Goal: Information Seeking & Learning: Learn about a topic

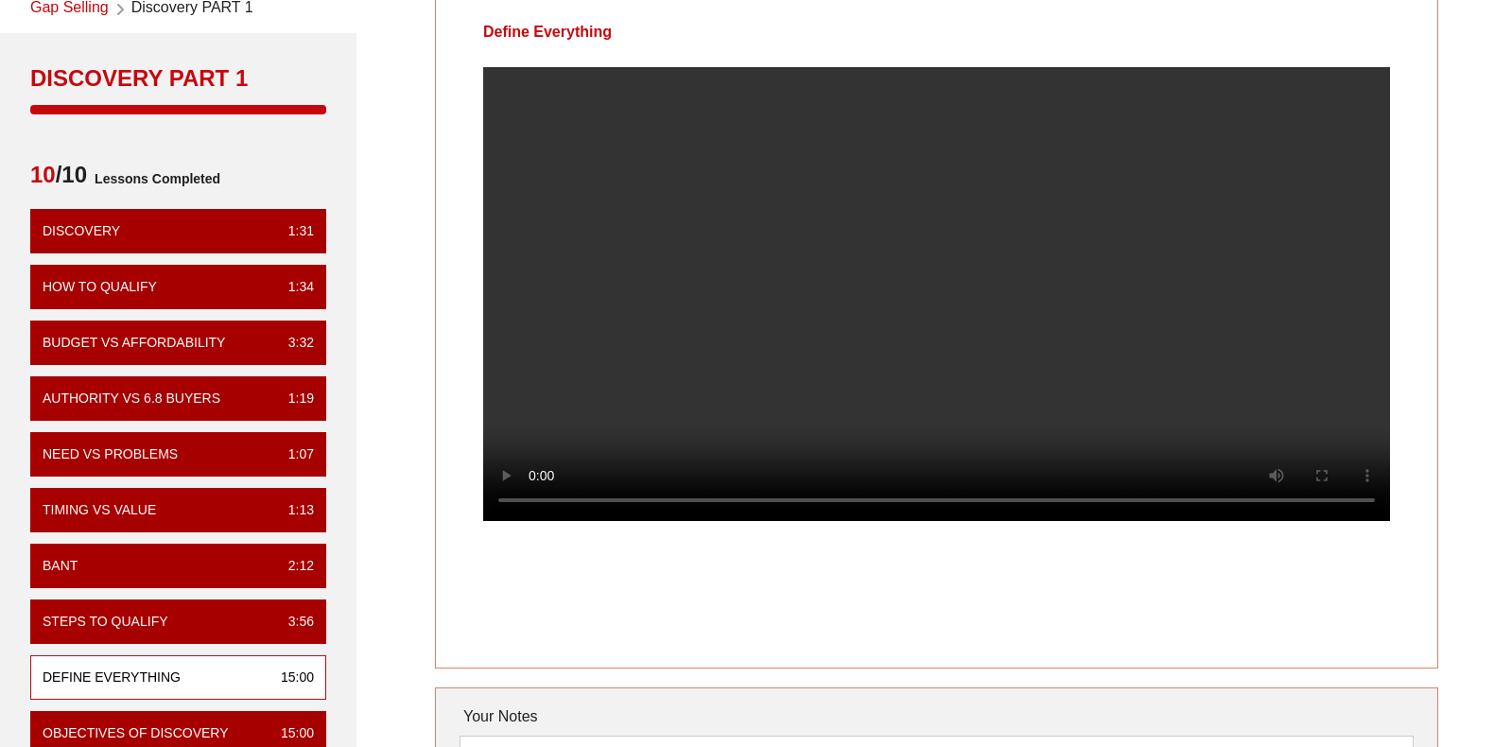
click at [828, 375] on video at bounding box center [936, 294] width 907 height 454
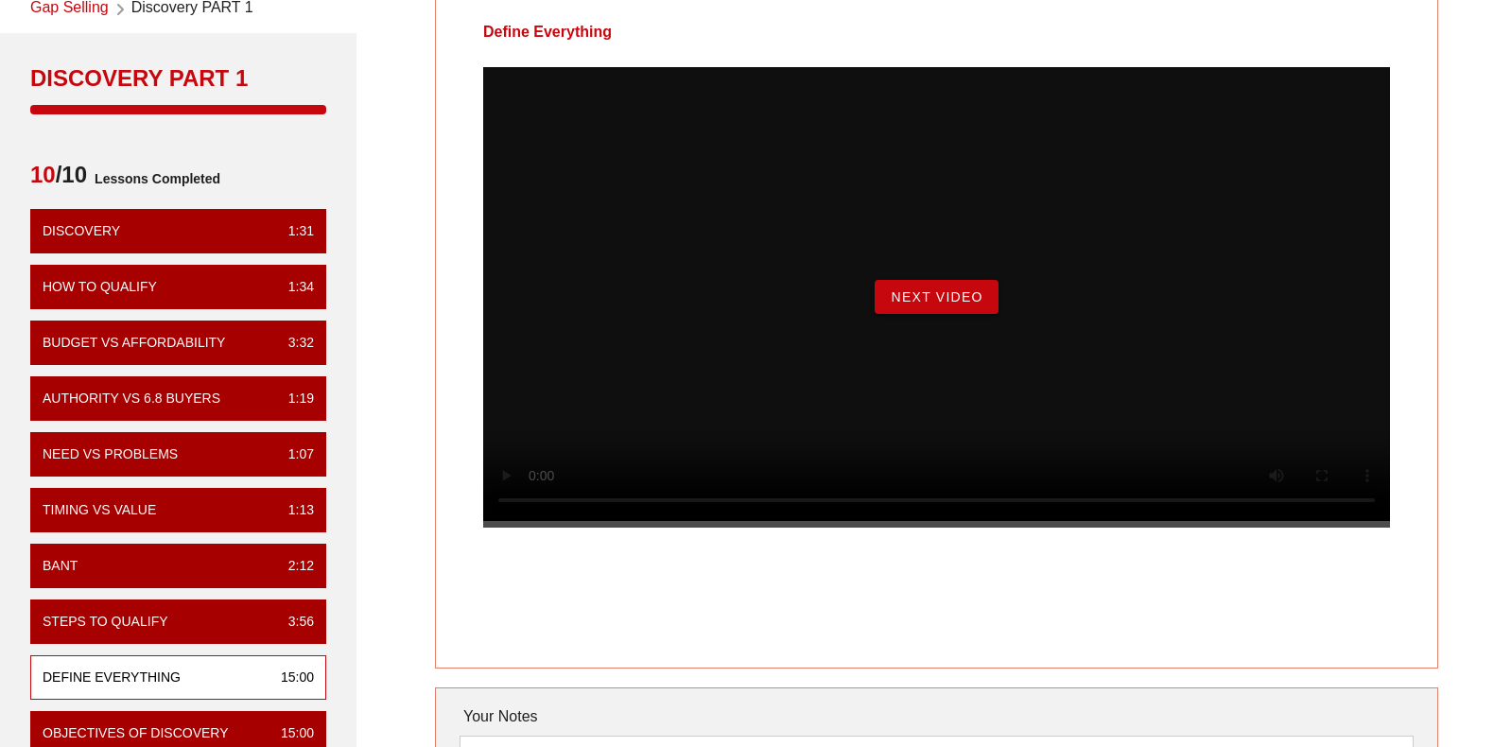
click at [934, 304] on span "Next Video" at bounding box center [936, 296] width 93 height 15
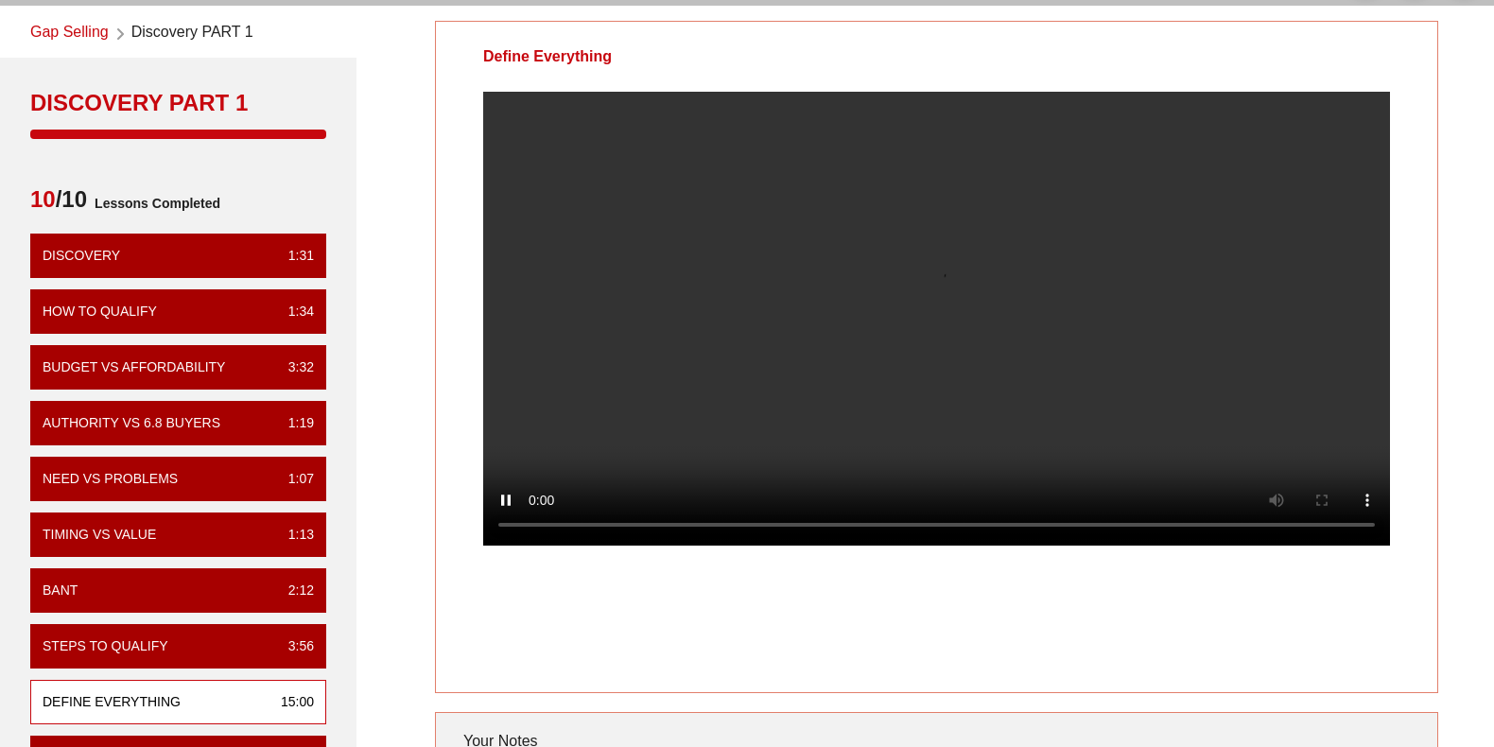
scroll to position [95, 0]
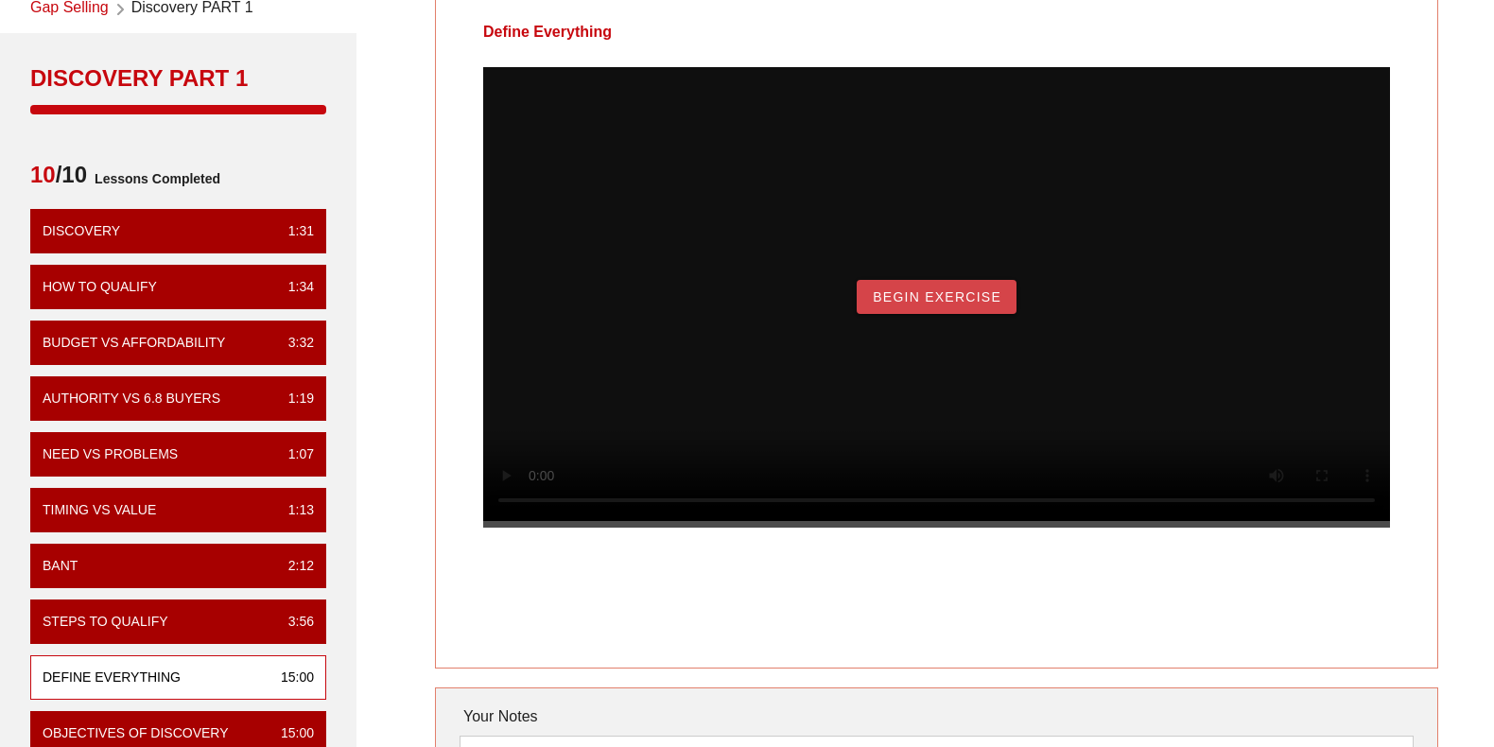
click at [949, 304] on span "Begin Exercise" at bounding box center [937, 296] width 130 height 15
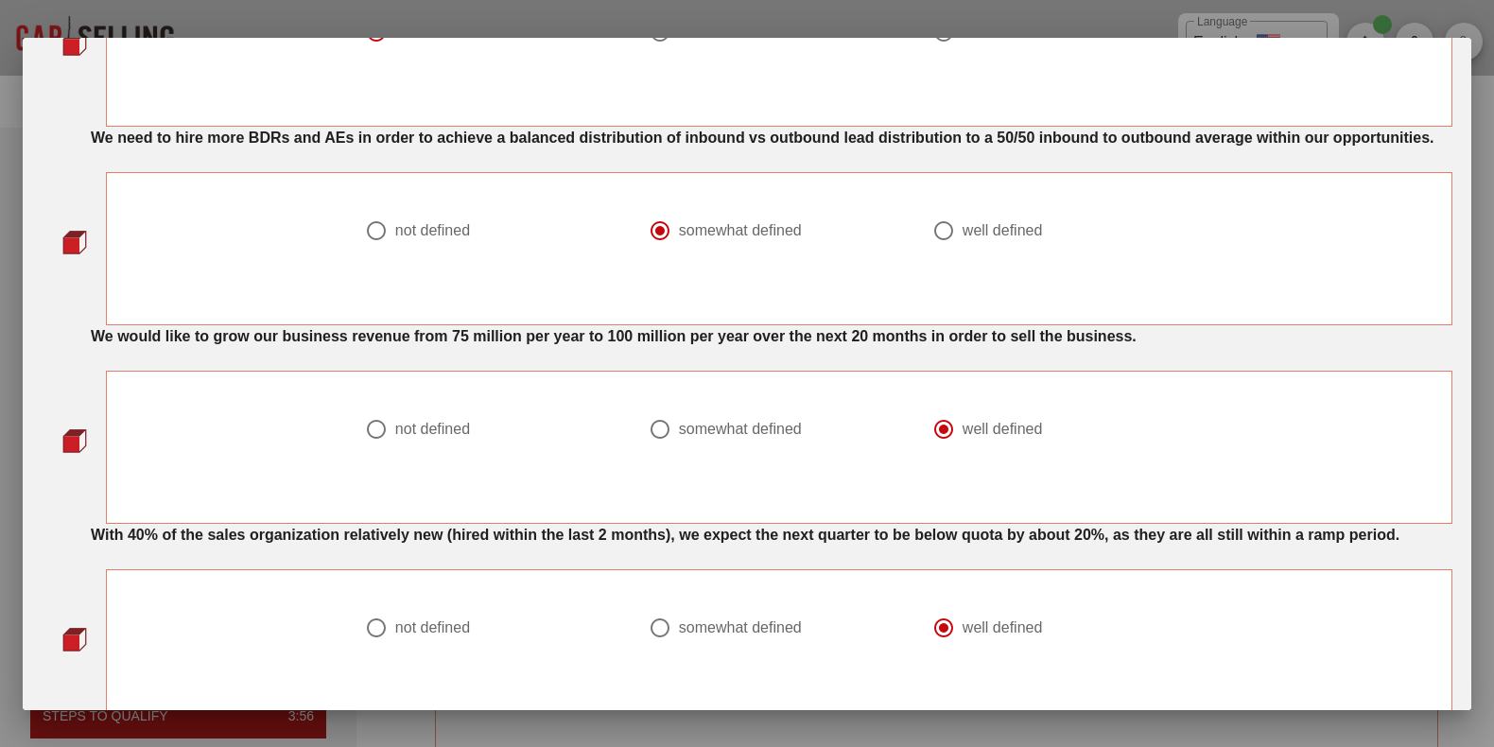
scroll to position [1518, 0]
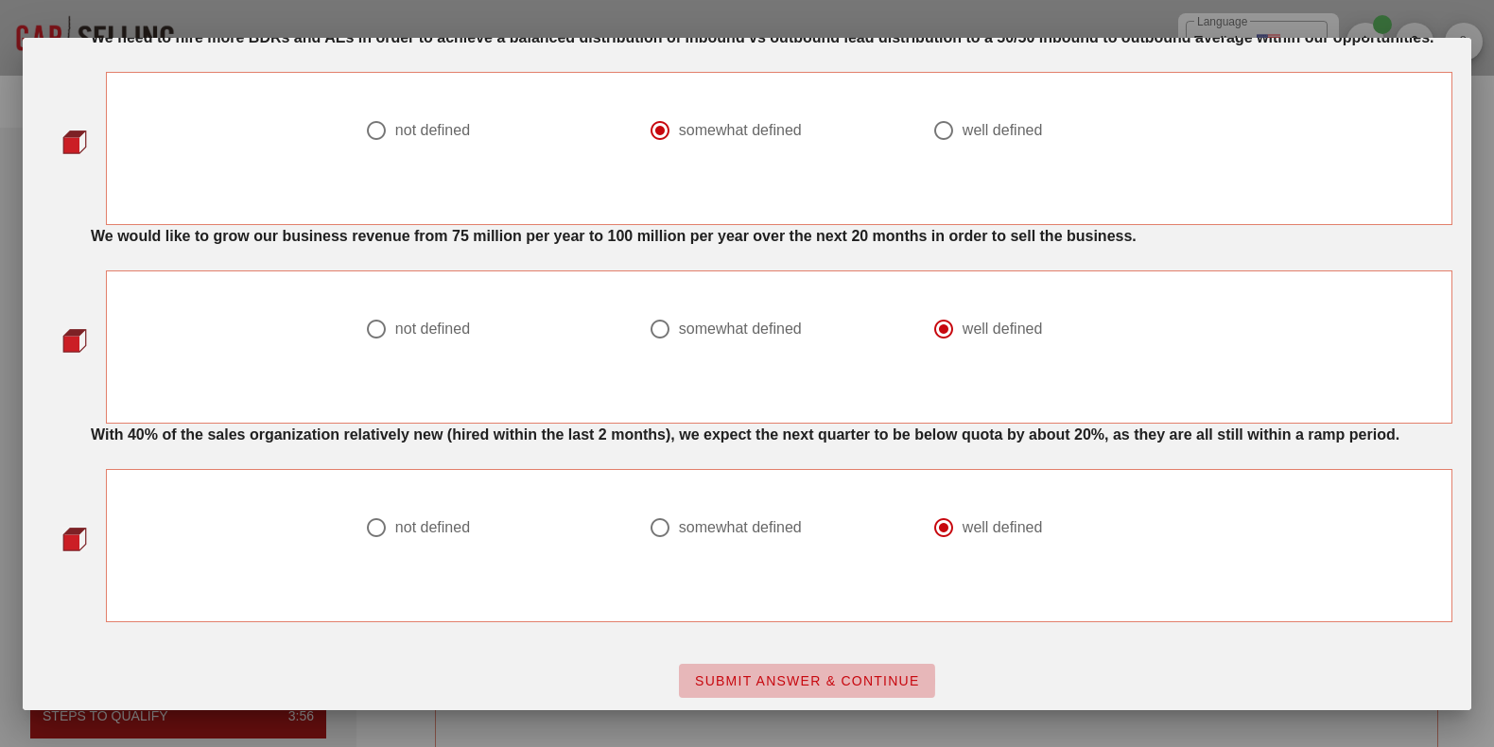
click at [855, 673] on span "SUBMIT ANSWER & CONTINUE" at bounding box center [807, 680] width 226 height 15
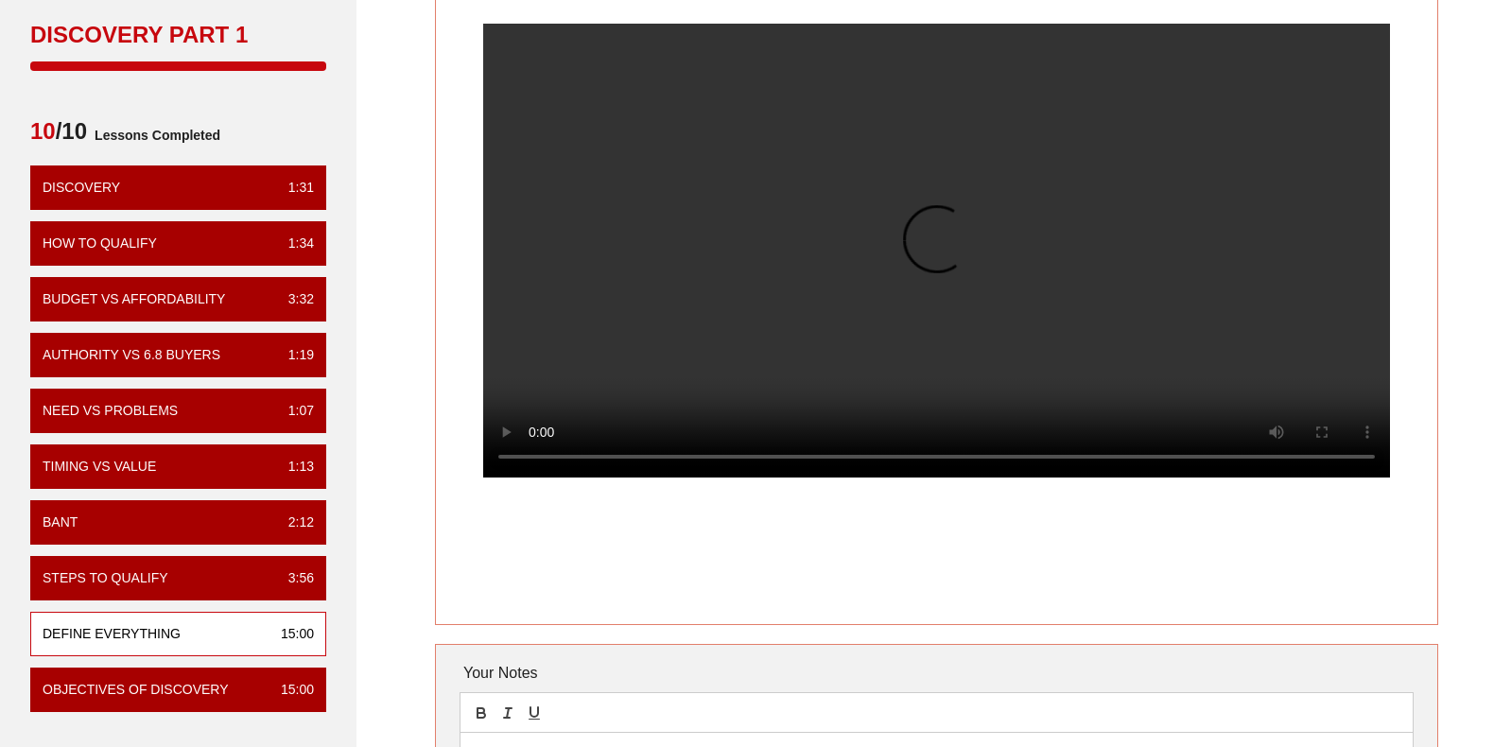
scroll to position [95, 0]
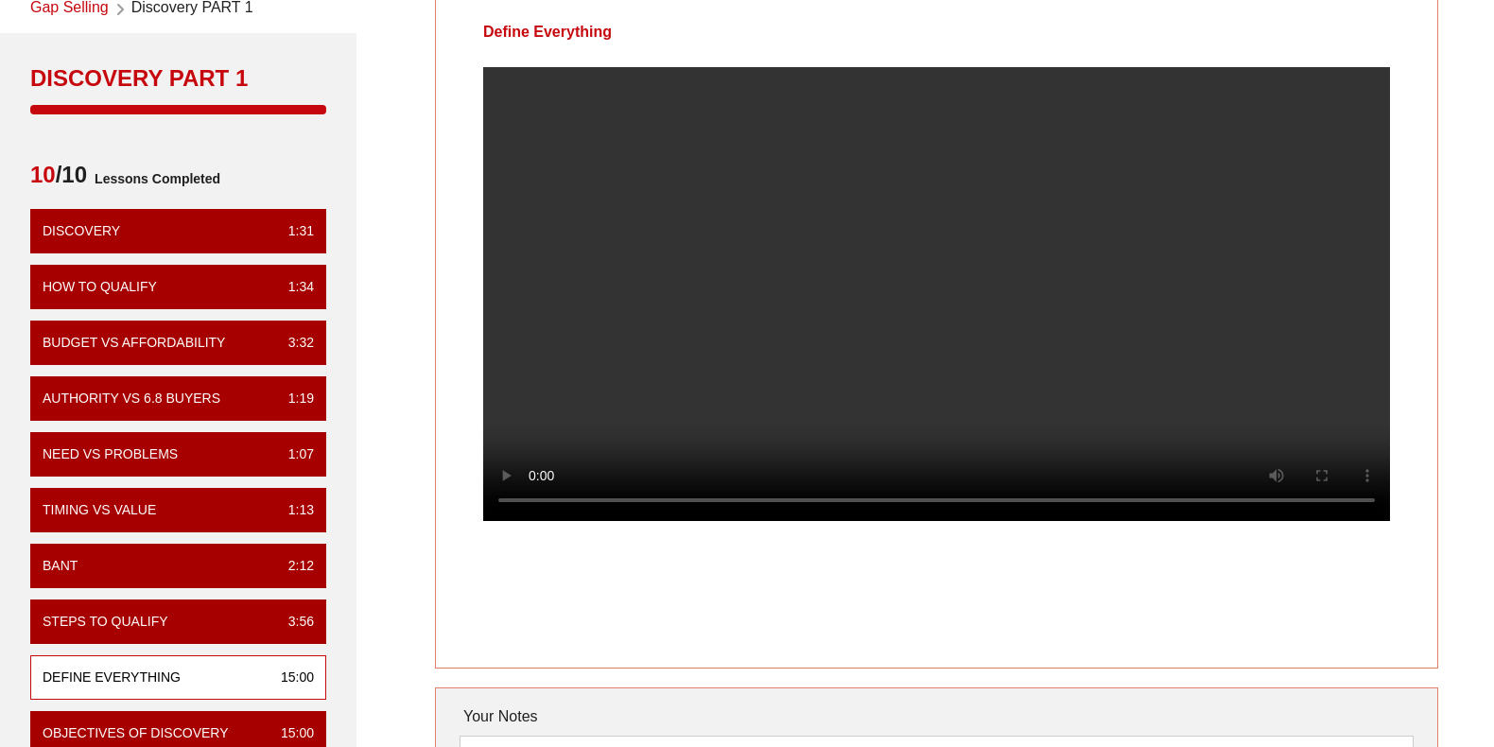
click at [1208, 646] on div "Define Everything" at bounding box center [936, 332] width 1003 height 672
click at [1409, 614] on div "Define Everything" at bounding box center [936, 332] width 1003 height 672
click at [1304, 660] on div "Define Everything" at bounding box center [936, 332] width 1003 height 672
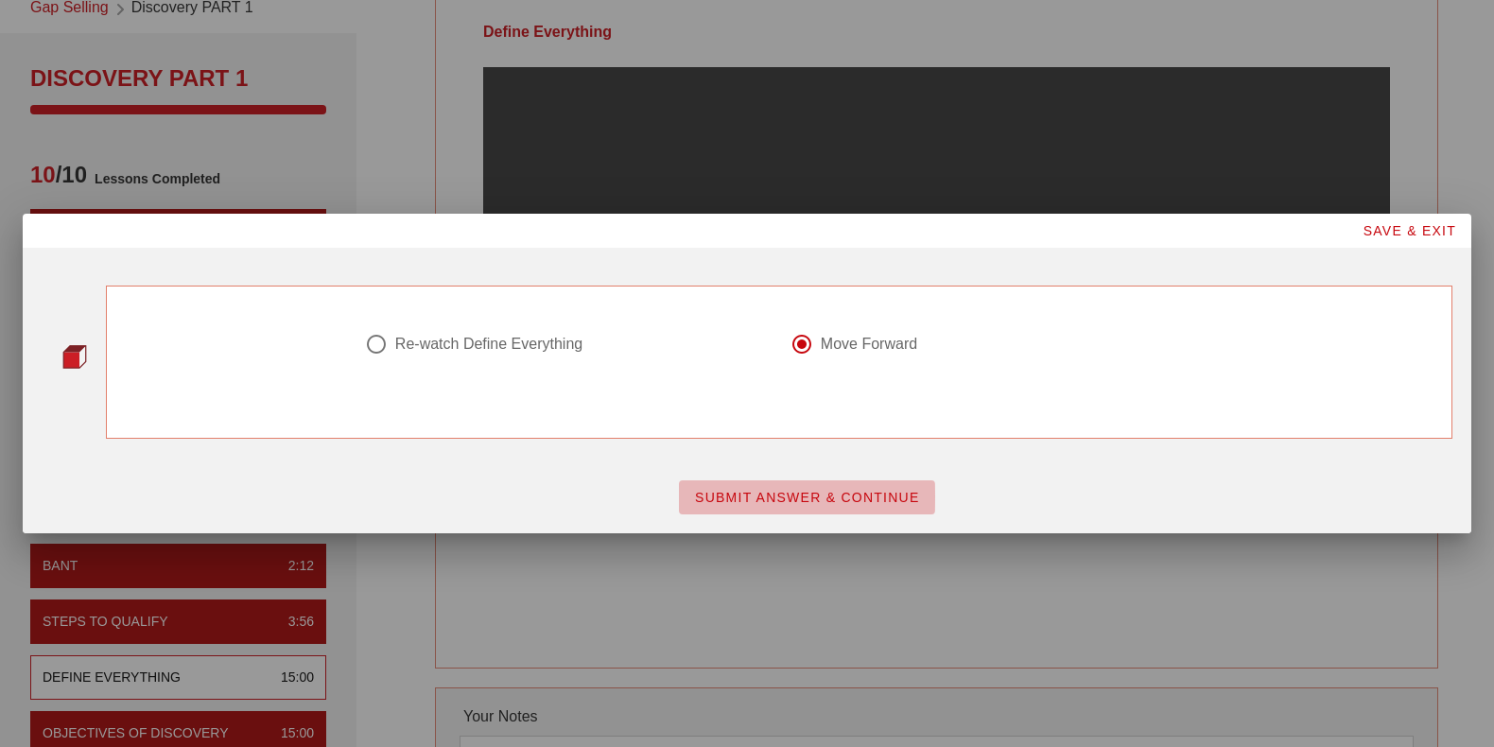
click at [851, 490] on span "SUBMIT ANSWER & CONTINUE" at bounding box center [807, 497] width 226 height 15
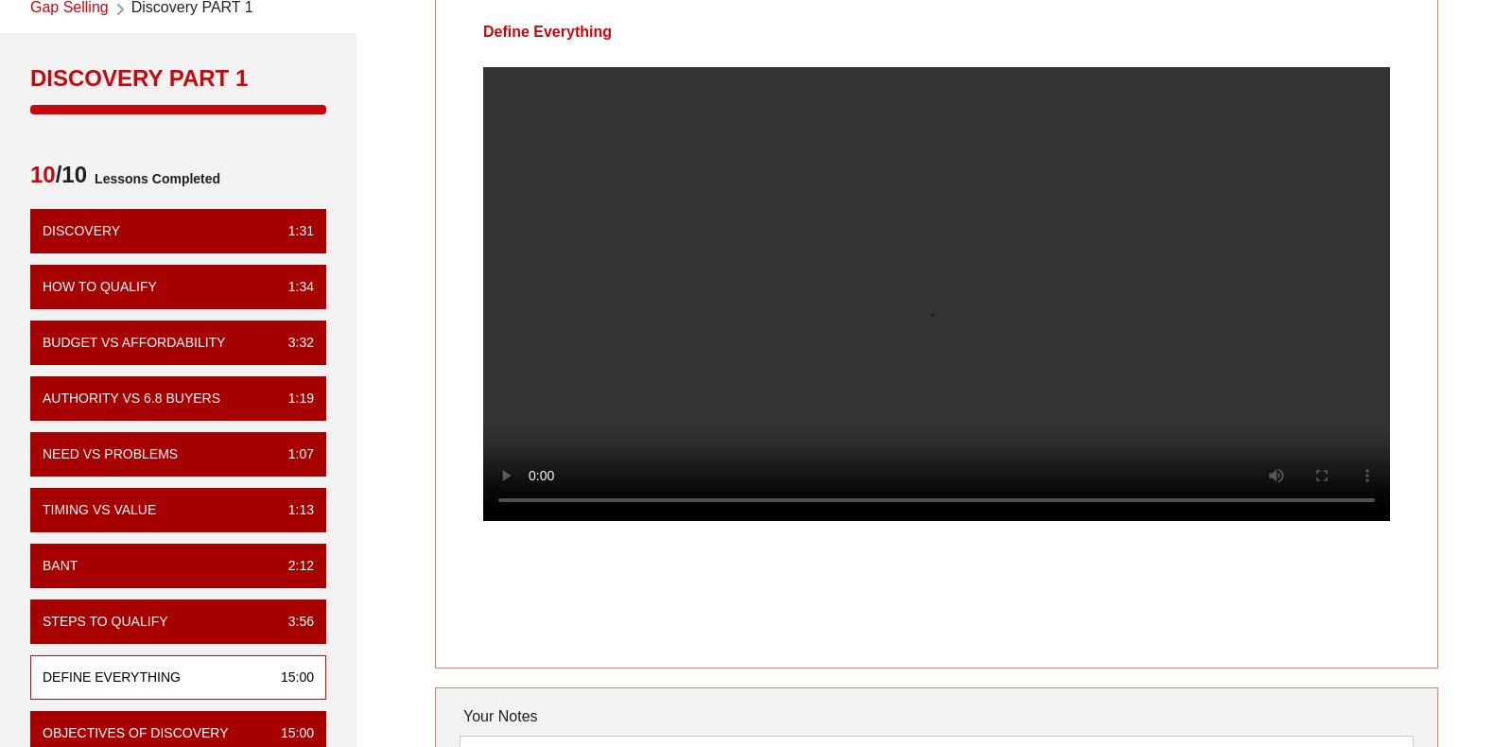
click at [1335, 611] on div "Define Everything" at bounding box center [936, 332] width 1003 height 672
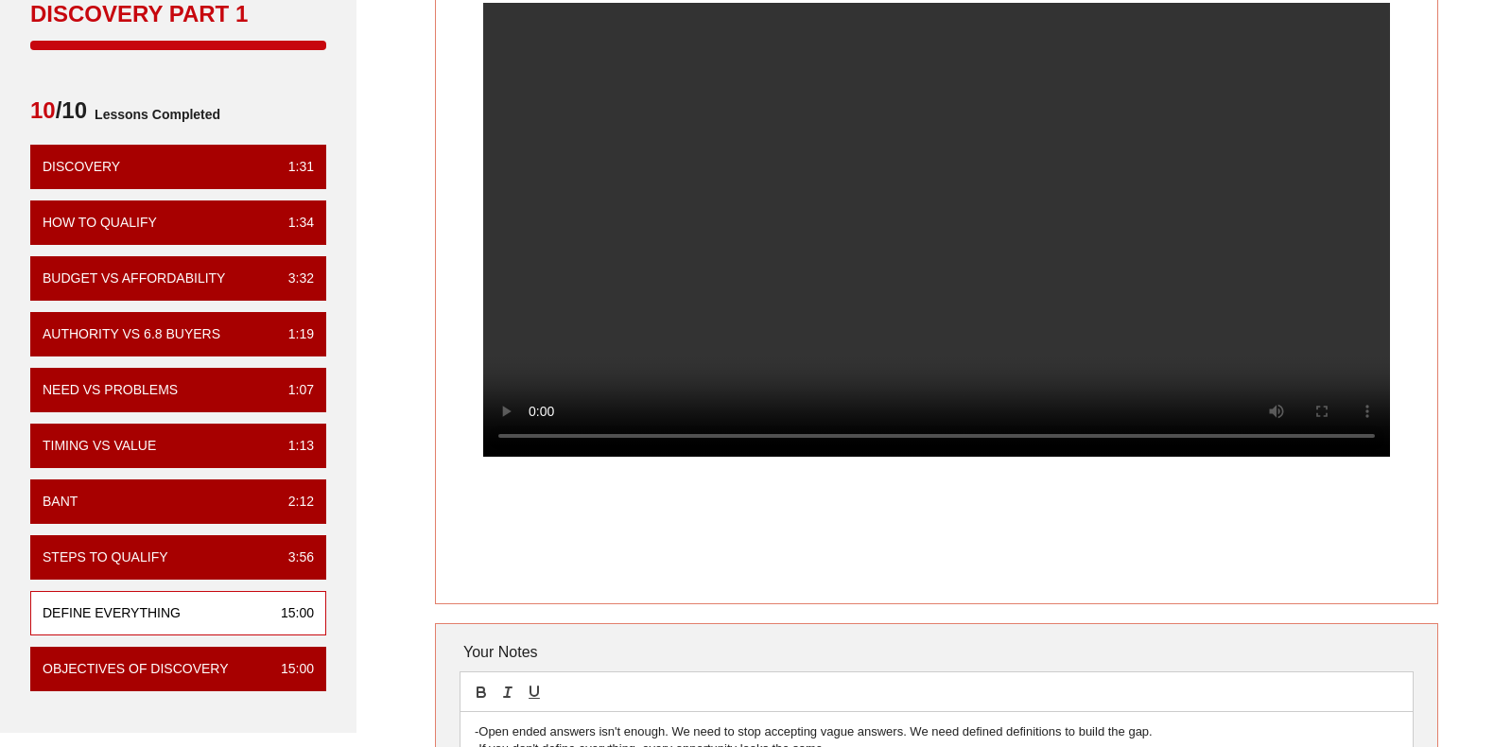
scroll to position [189, 0]
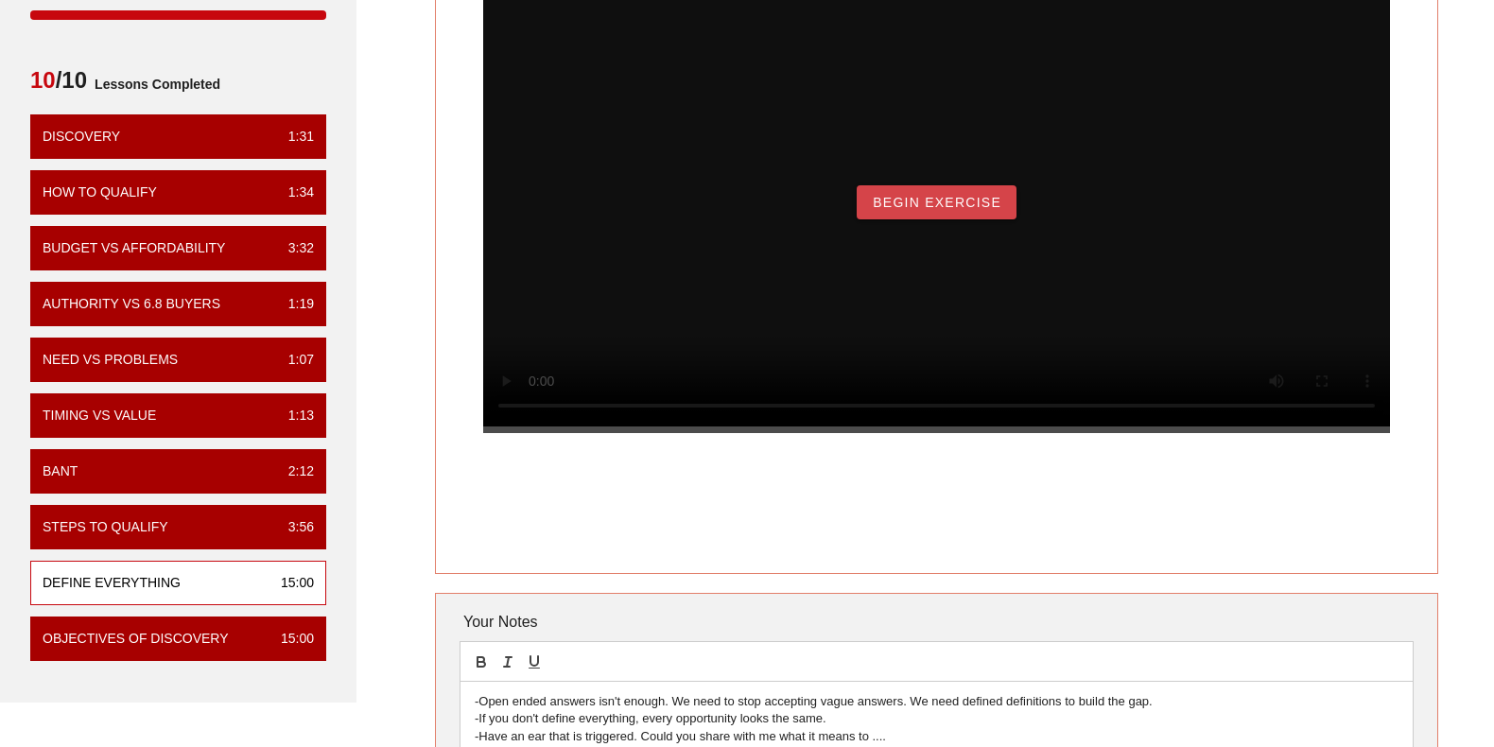
click at [987, 210] on span "Begin Exercise" at bounding box center [937, 202] width 130 height 15
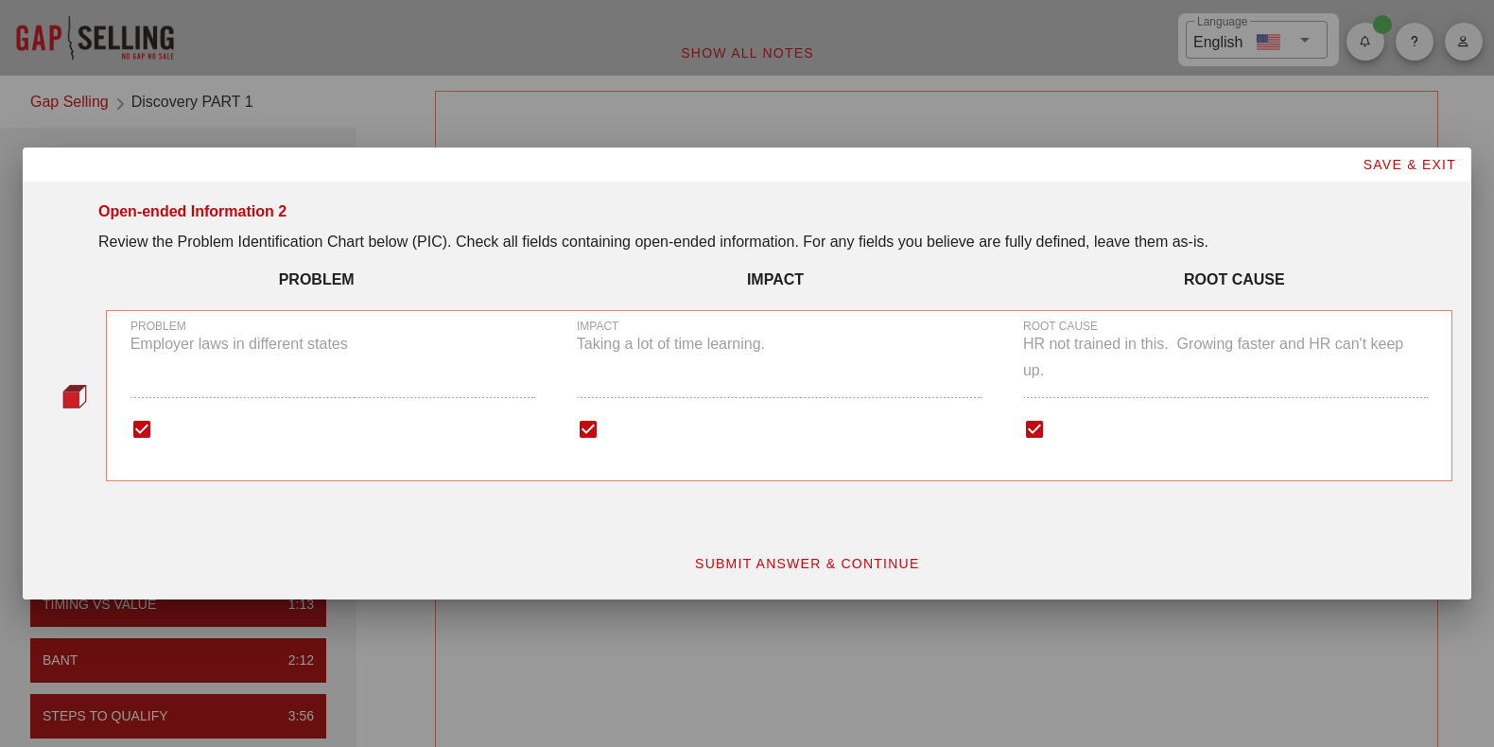
click at [864, 555] on button "SUBMIT ANSWER & CONTINUE" at bounding box center [807, 563] width 256 height 34
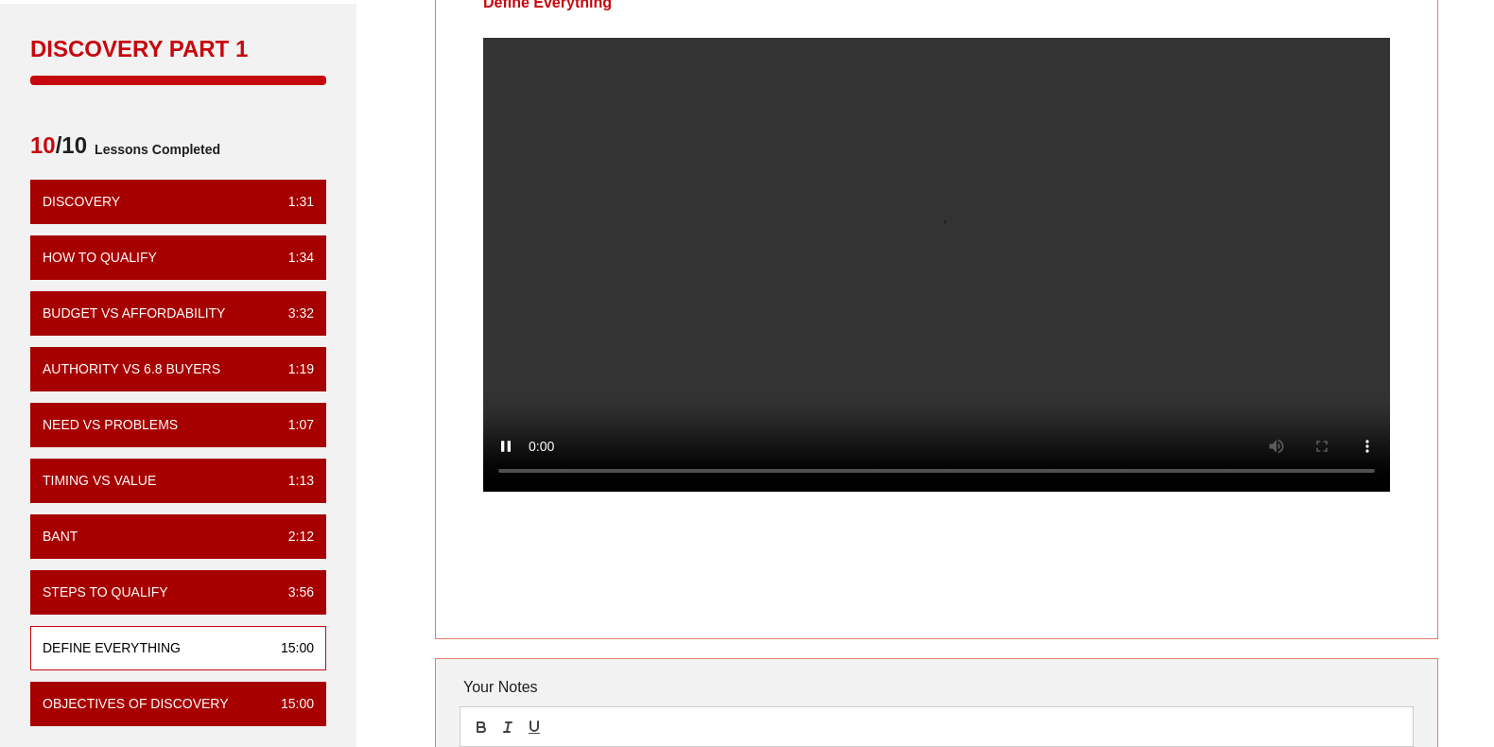
scroll to position [95, 0]
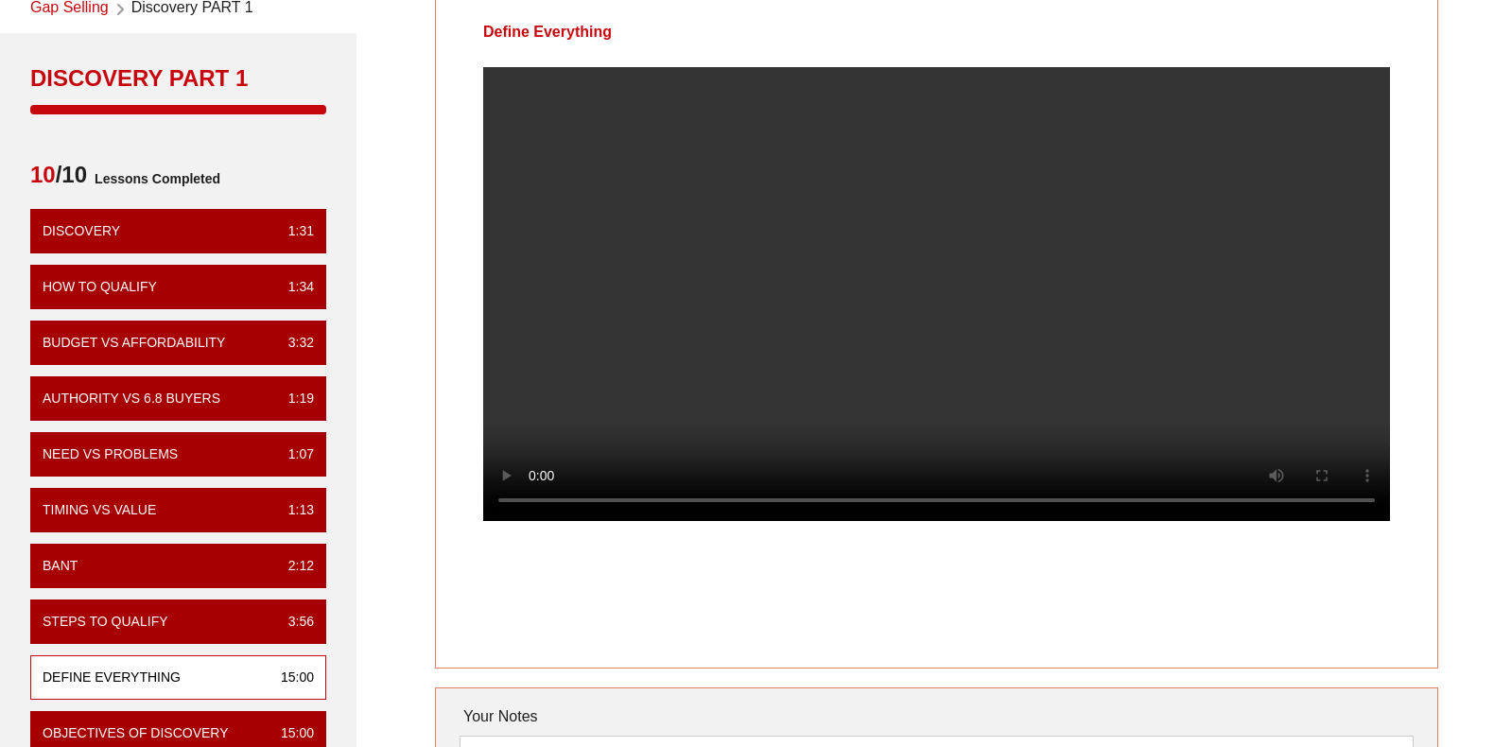
click at [1003, 281] on video at bounding box center [936, 294] width 907 height 454
click at [910, 286] on video at bounding box center [936, 294] width 907 height 454
click at [968, 436] on video at bounding box center [936, 294] width 907 height 454
click at [964, 331] on video at bounding box center [936, 294] width 907 height 454
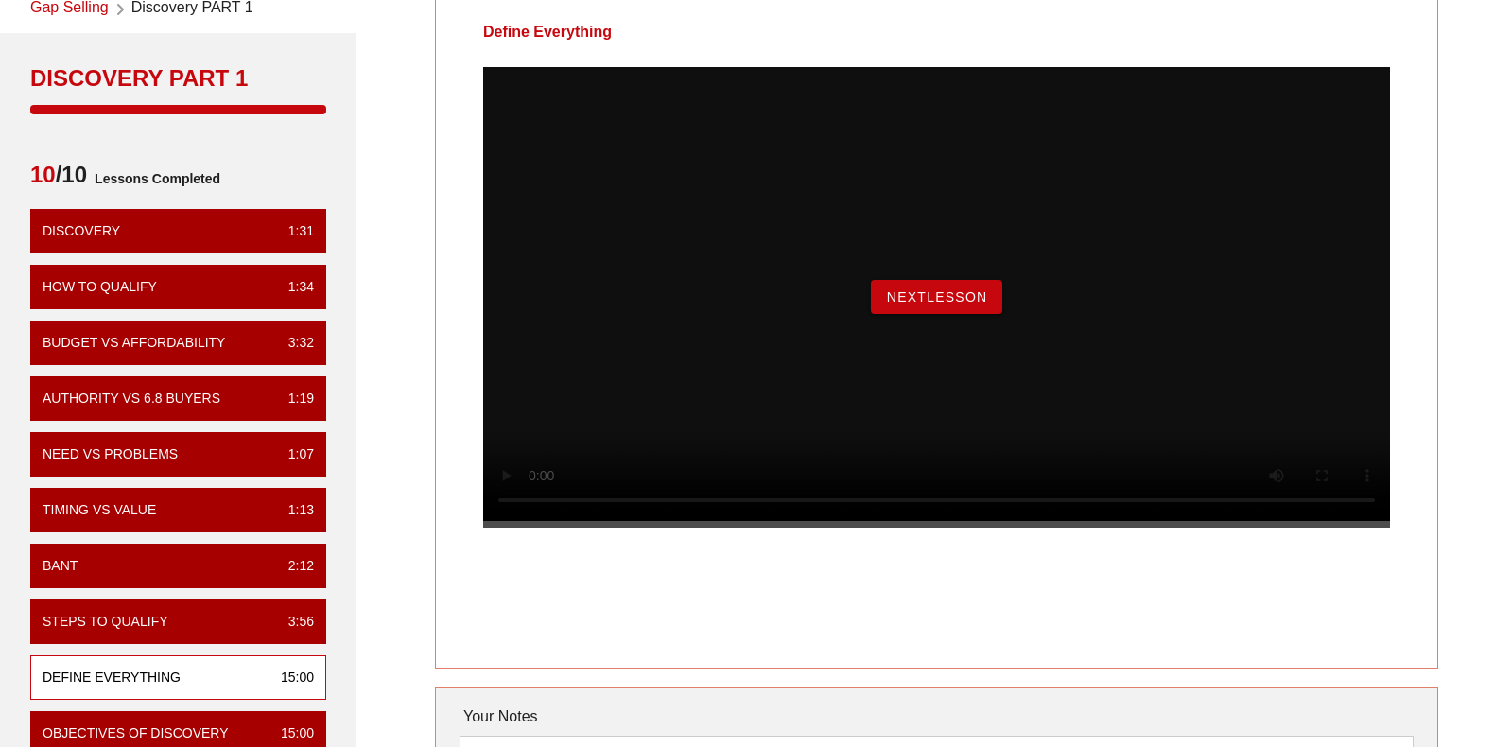
click at [900, 304] on span "NextLesson" at bounding box center [937, 296] width 102 height 15
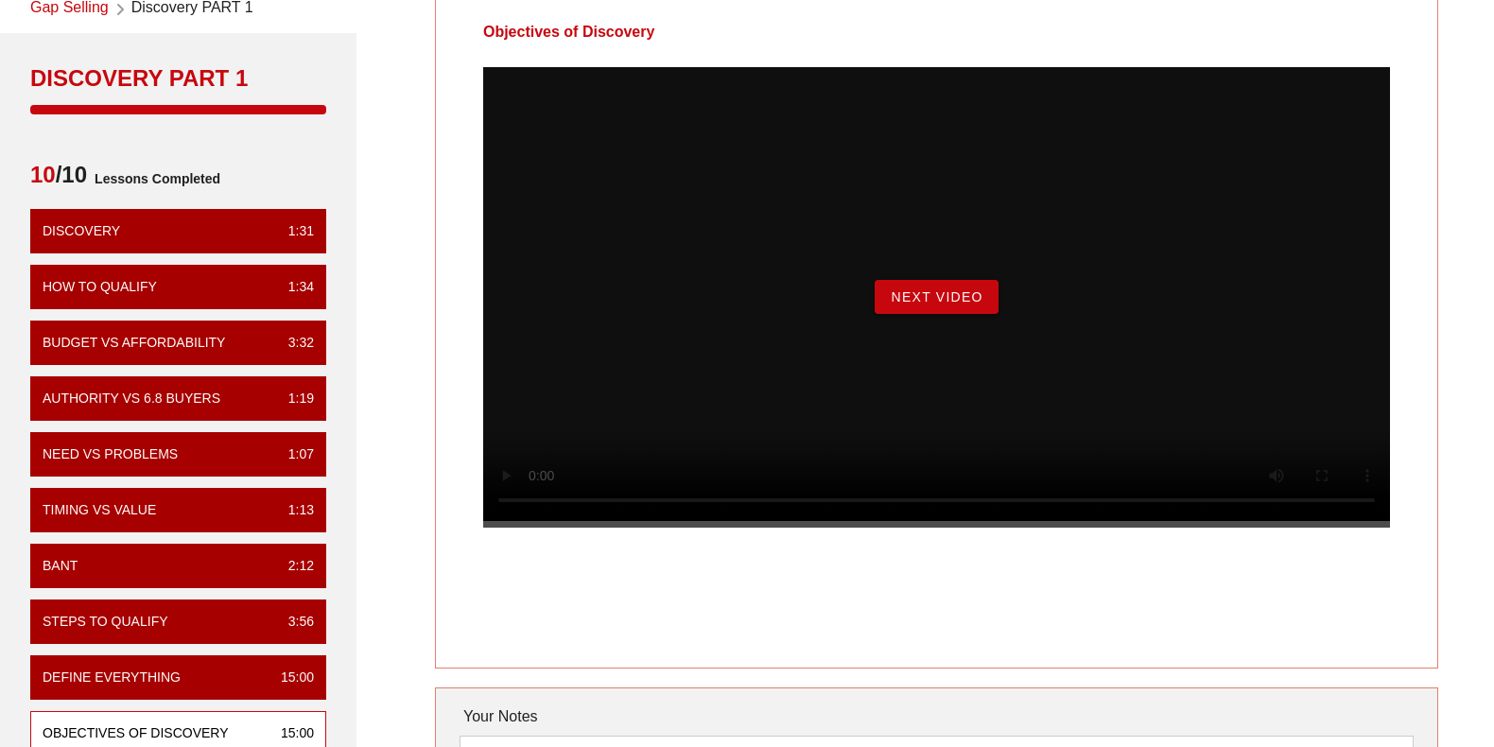
click at [958, 304] on span "Next Video" at bounding box center [936, 296] width 93 height 15
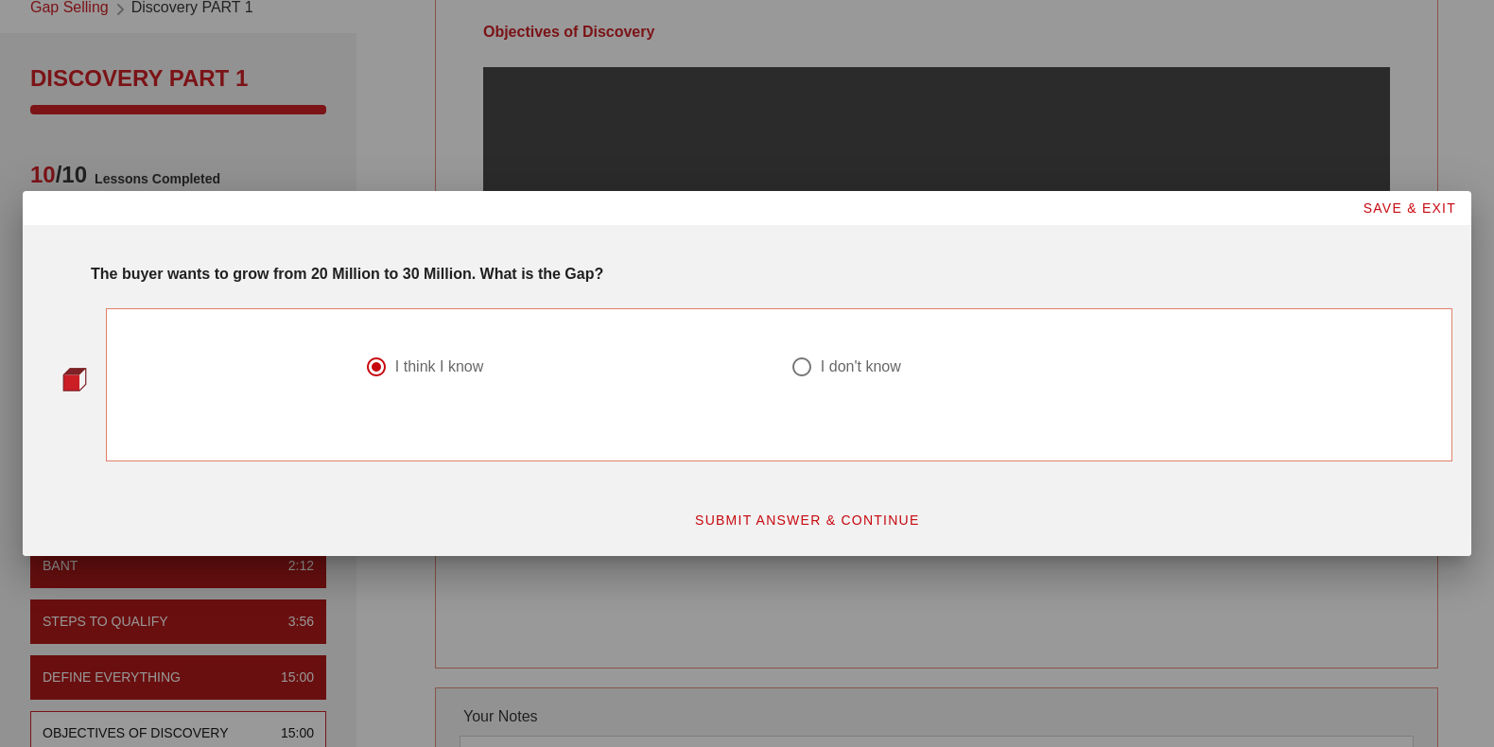
click at [892, 527] on button "SUBMIT ANSWER & CONTINUE" at bounding box center [807, 520] width 256 height 34
click at [766, 509] on button "SUBMIT ANSWER & CONTINUE" at bounding box center [807, 520] width 256 height 34
click at [841, 525] on span "SUBMIT ANSWER & CONTINUE" at bounding box center [807, 519] width 226 height 15
click at [364, 370] on div at bounding box center [376, 367] width 32 height 32
radio input "true"
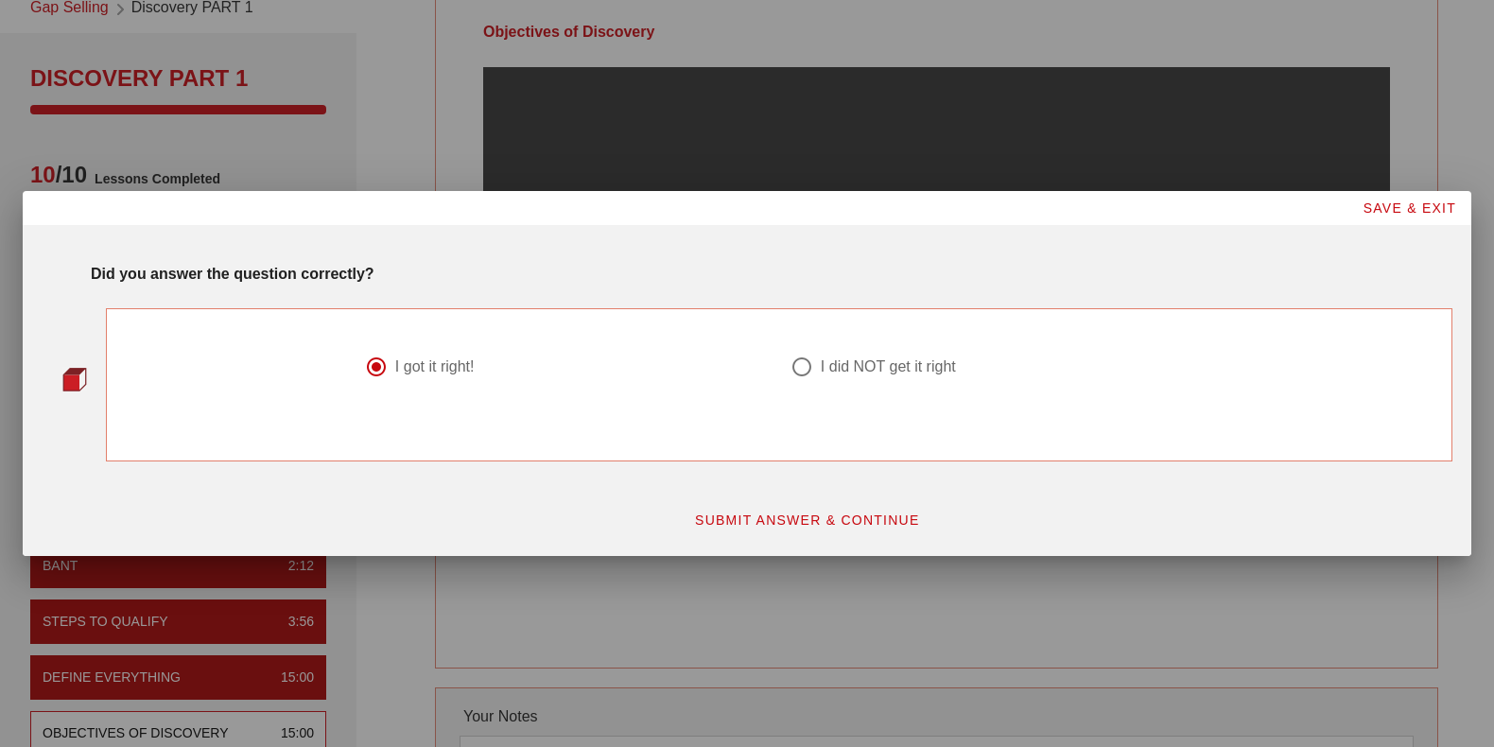
click at [737, 513] on span "SUBMIT ANSWER & CONTINUE" at bounding box center [807, 519] width 226 height 15
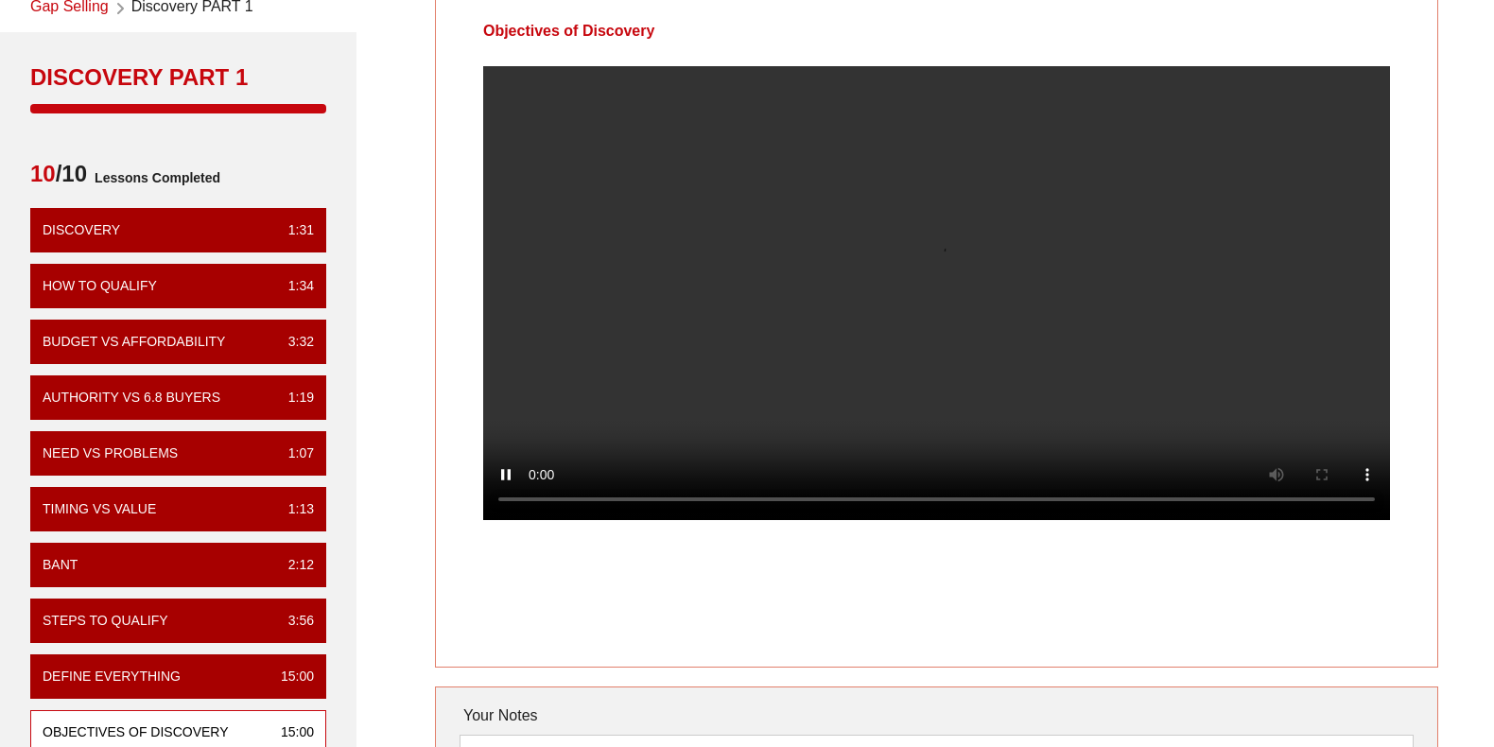
scroll to position [189, 0]
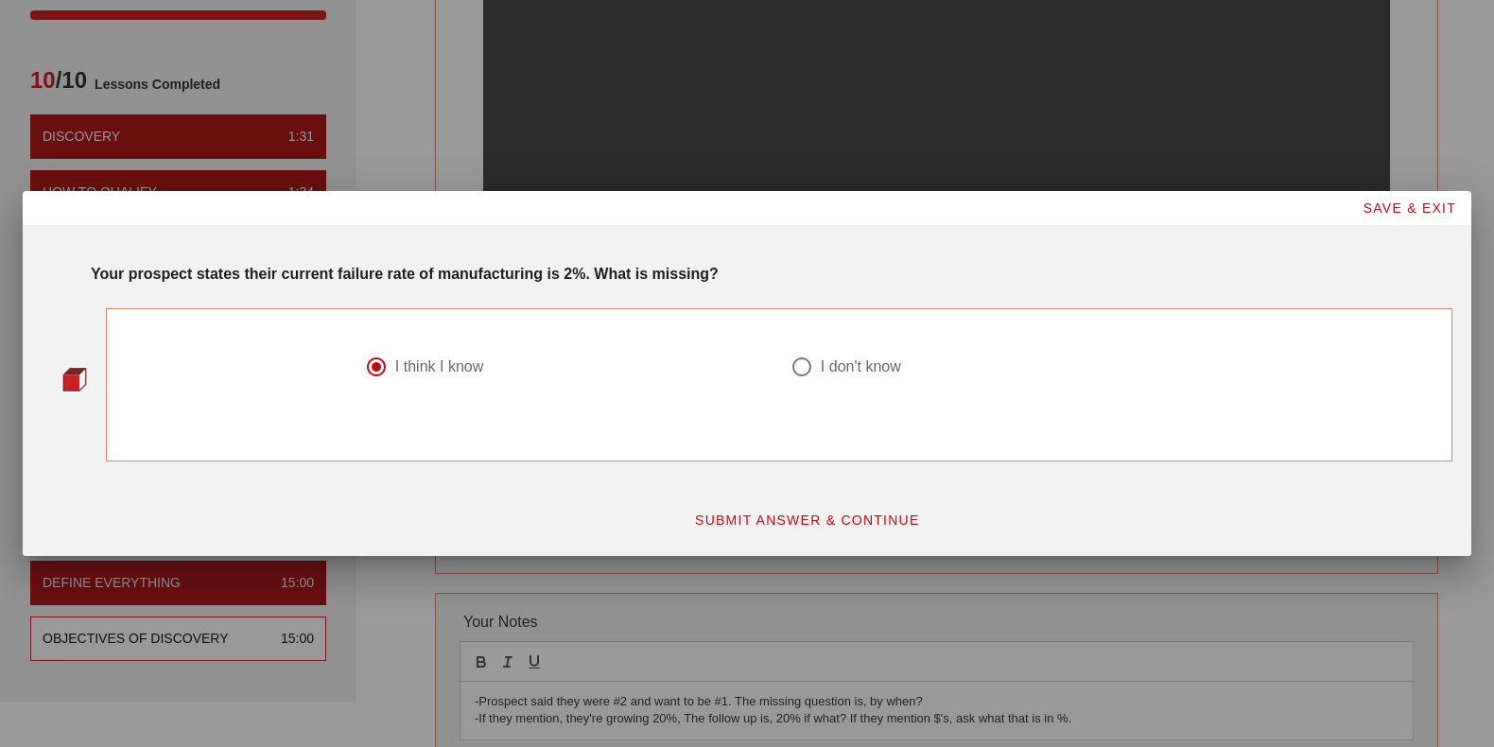
click at [761, 516] on span "SUBMIT ANSWER & CONTINUE" at bounding box center [807, 519] width 226 height 15
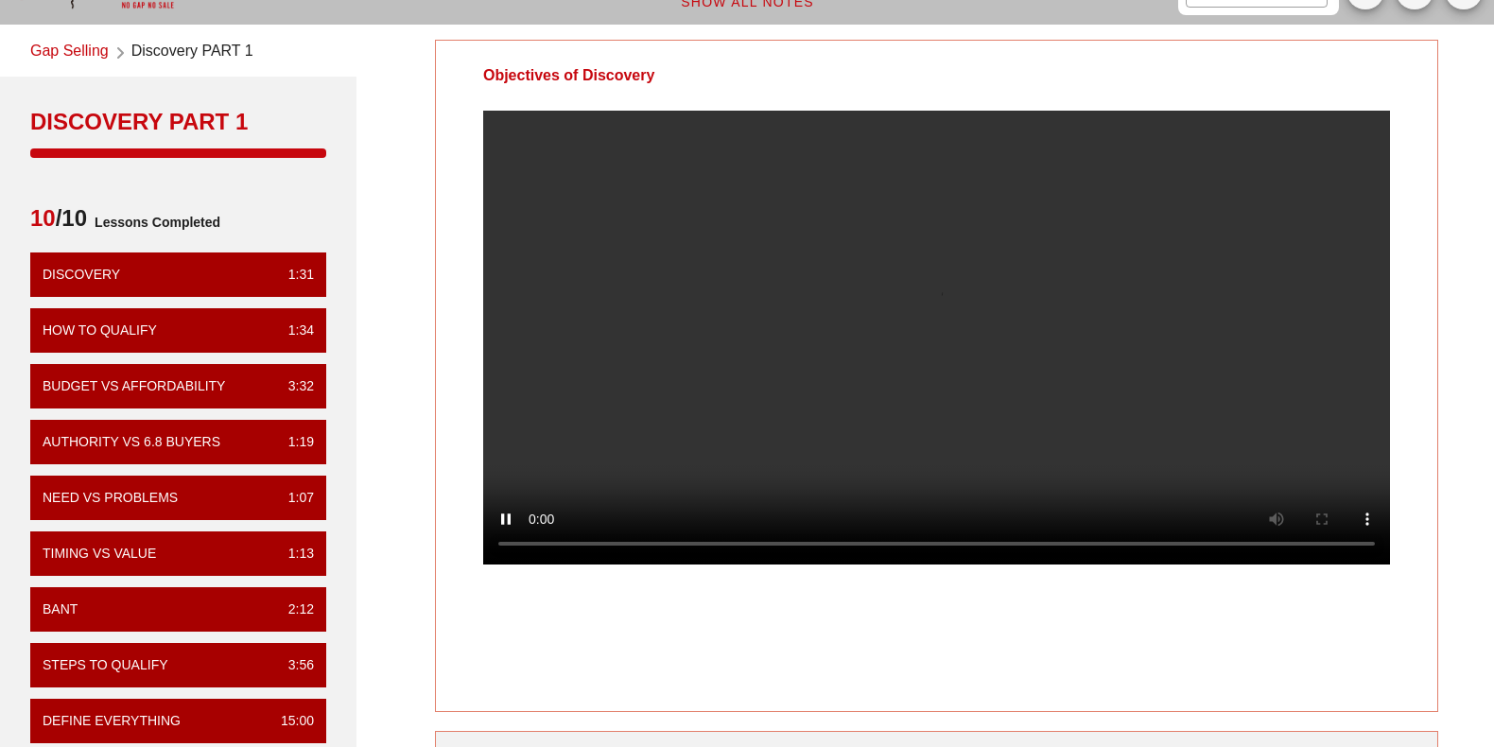
scroll to position [95, 0]
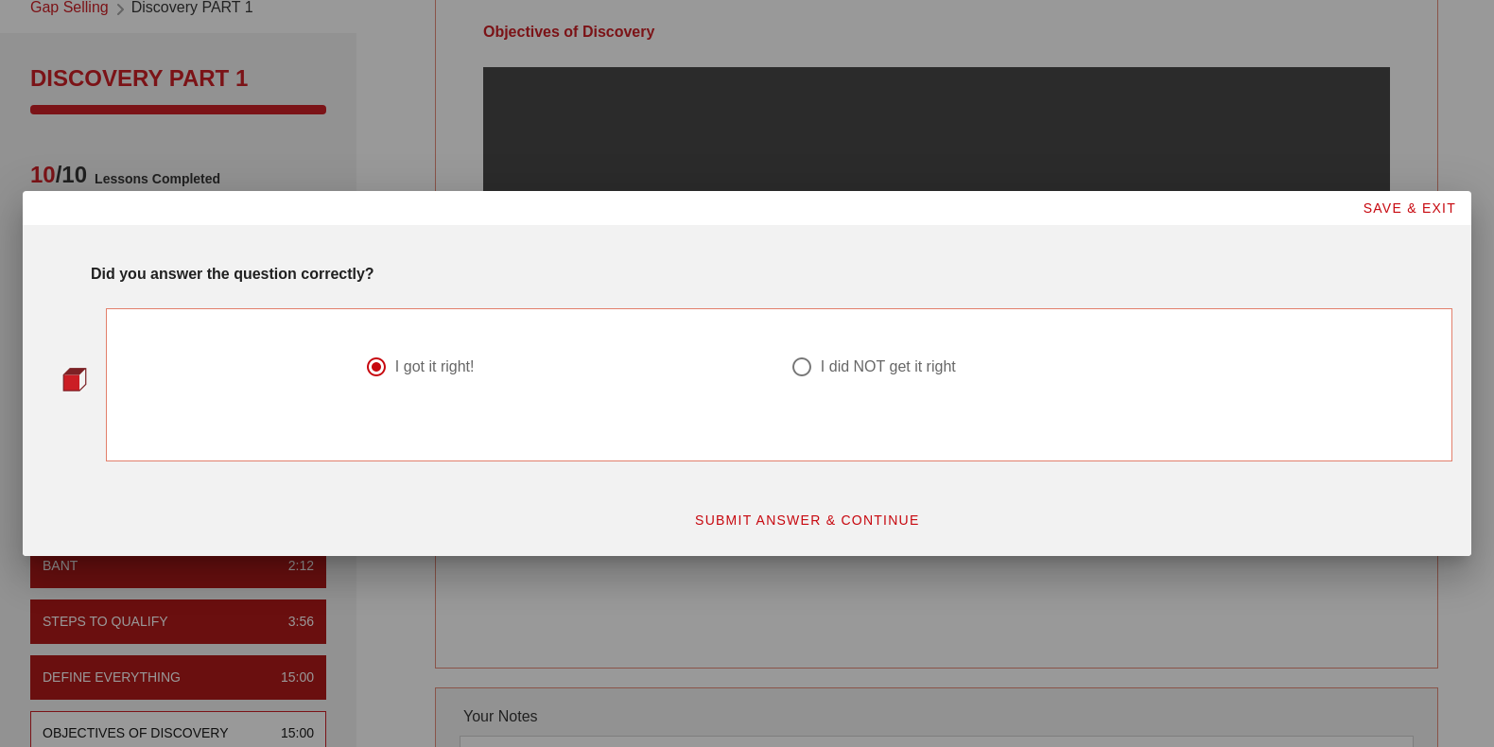
click at [702, 527] on button "SUBMIT ANSWER & CONTINUE" at bounding box center [807, 520] width 256 height 34
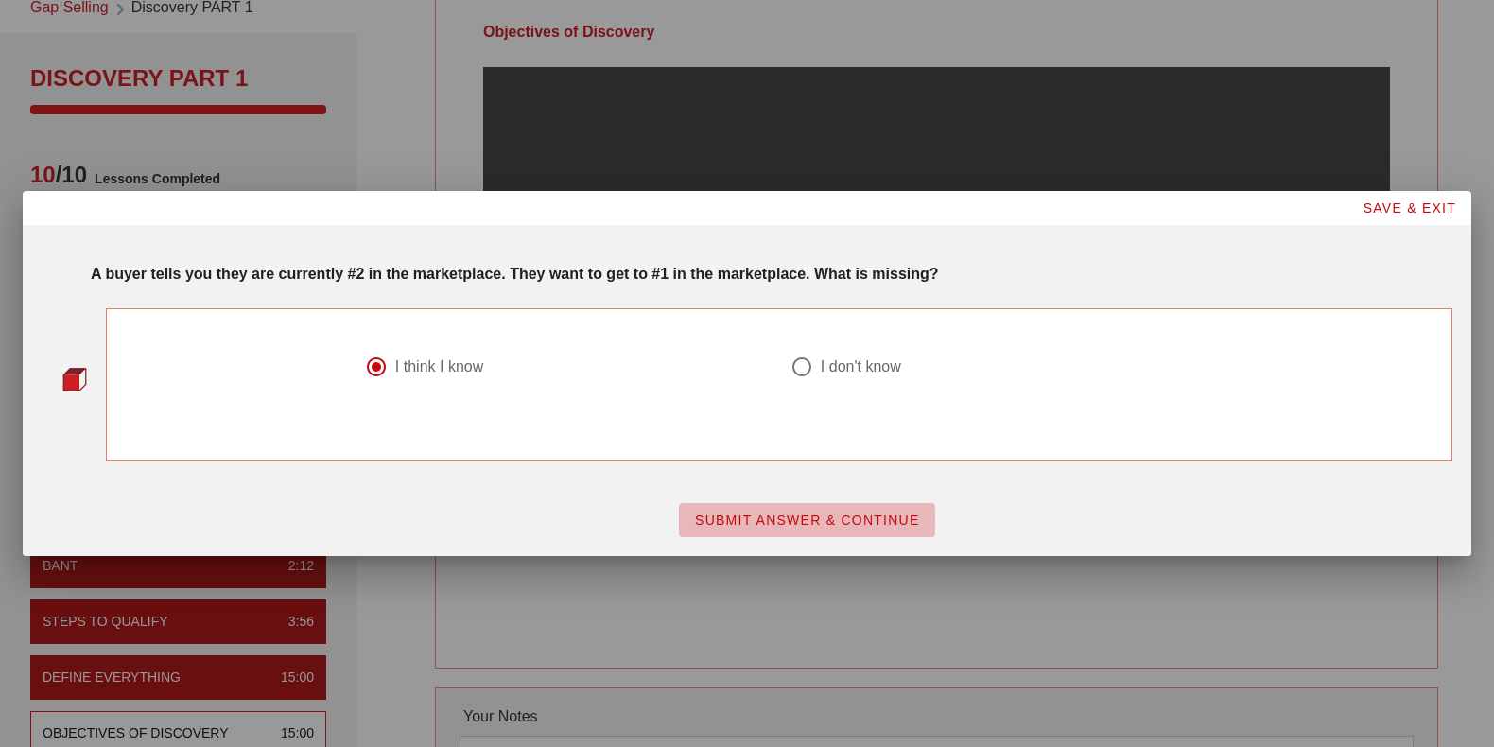
click at [794, 519] on span "SUBMIT ANSWER & CONTINUE" at bounding box center [807, 519] width 226 height 15
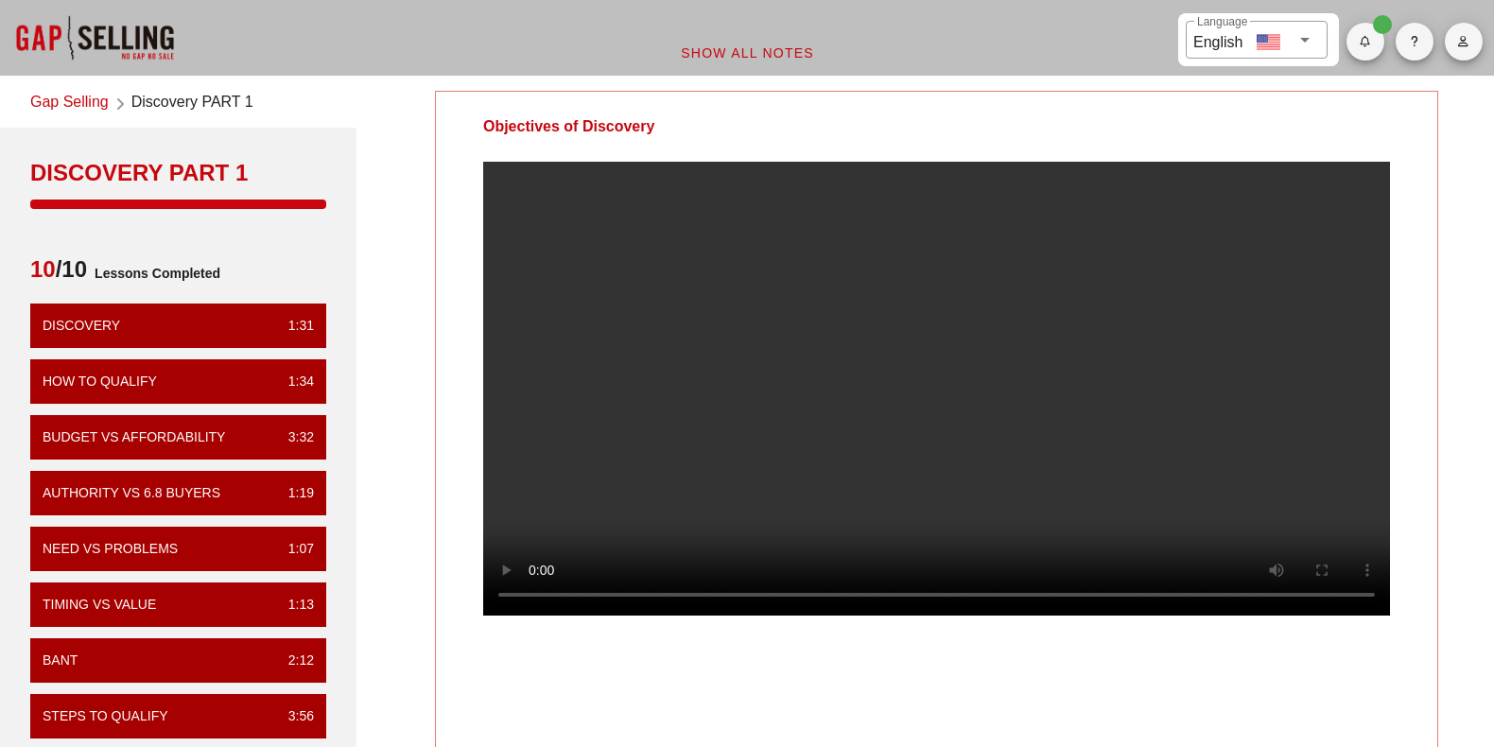
click at [1024, 303] on video at bounding box center [936, 389] width 907 height 454
click at [858, 370] on video at bounding box center [936, 389] width 907 height 454
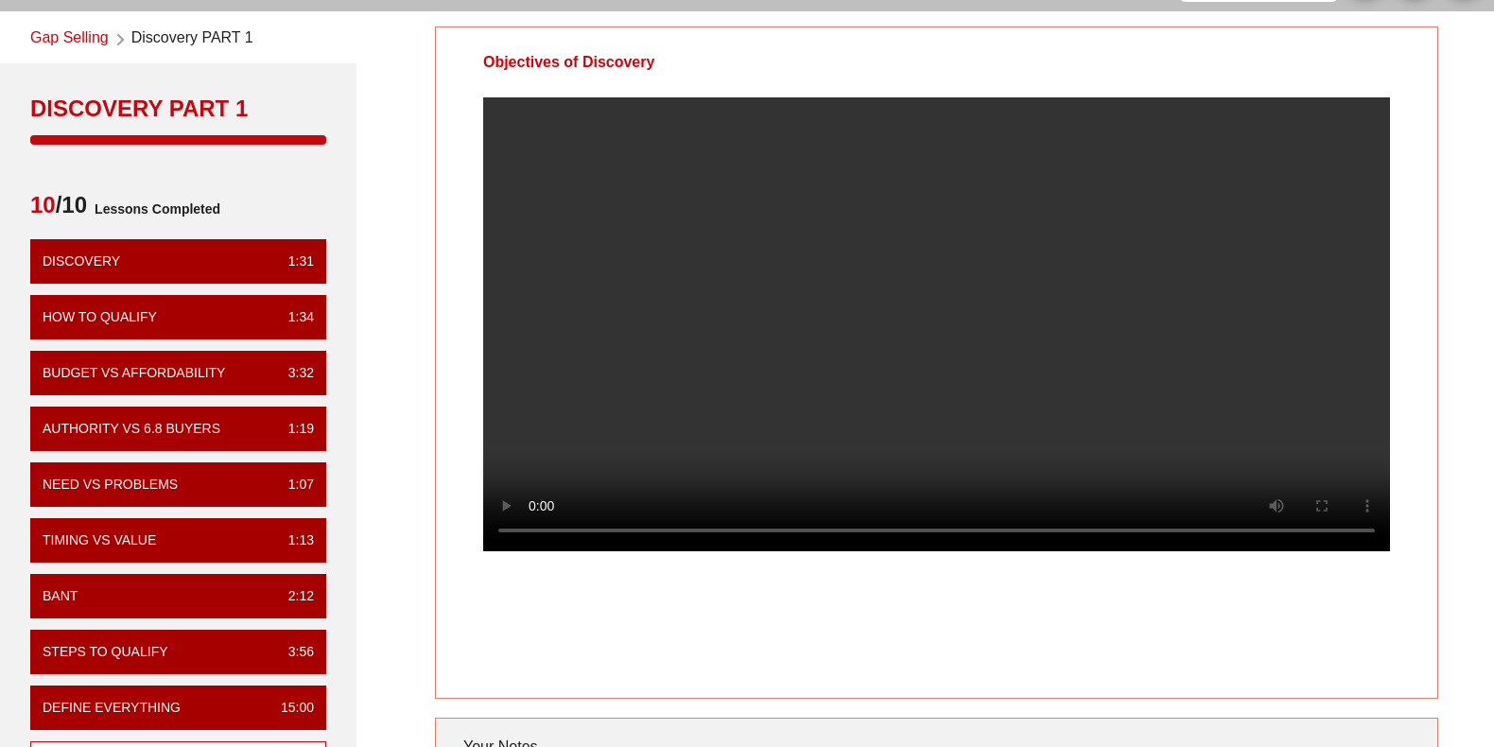
scroll to position [95, 0]
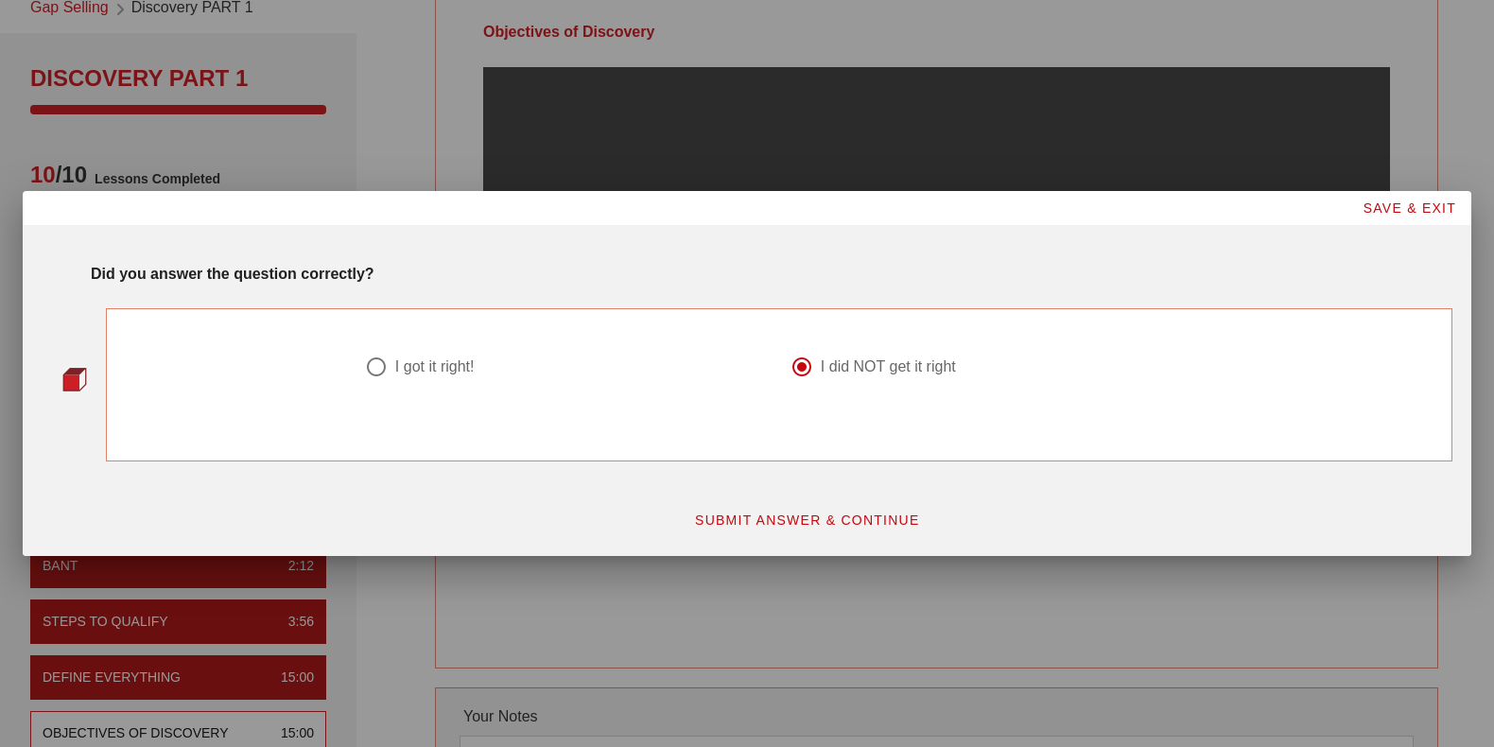
click at [783, 523] on span "SUBMIT ANSWER & CONTINUE" at bounding box center [807, 519] width 226 height 15
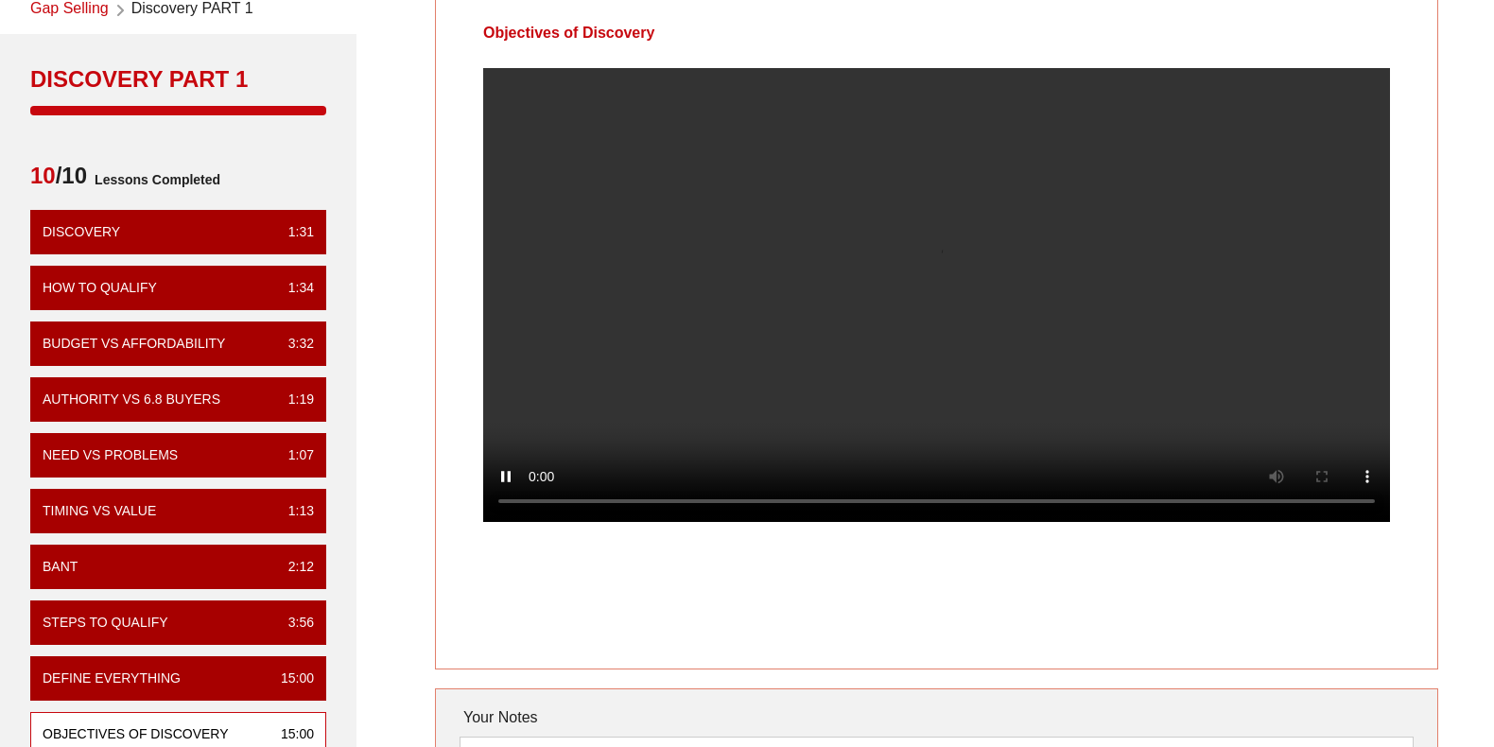
scroll to position [0, 0]
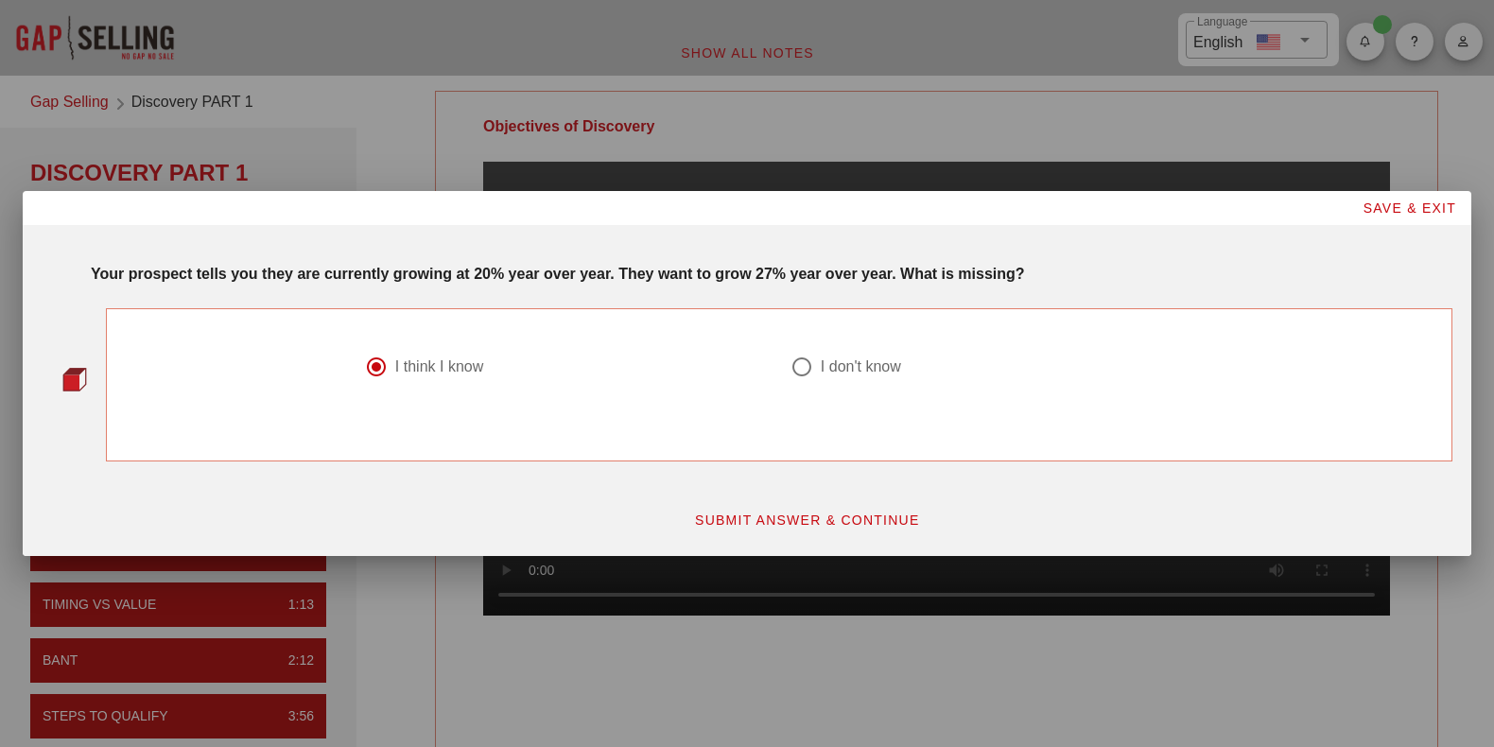
click at [780, 517] on span "SUBMIT ANSWER & CONTINUE" at bounding box center [807, 519] width 226 height 15
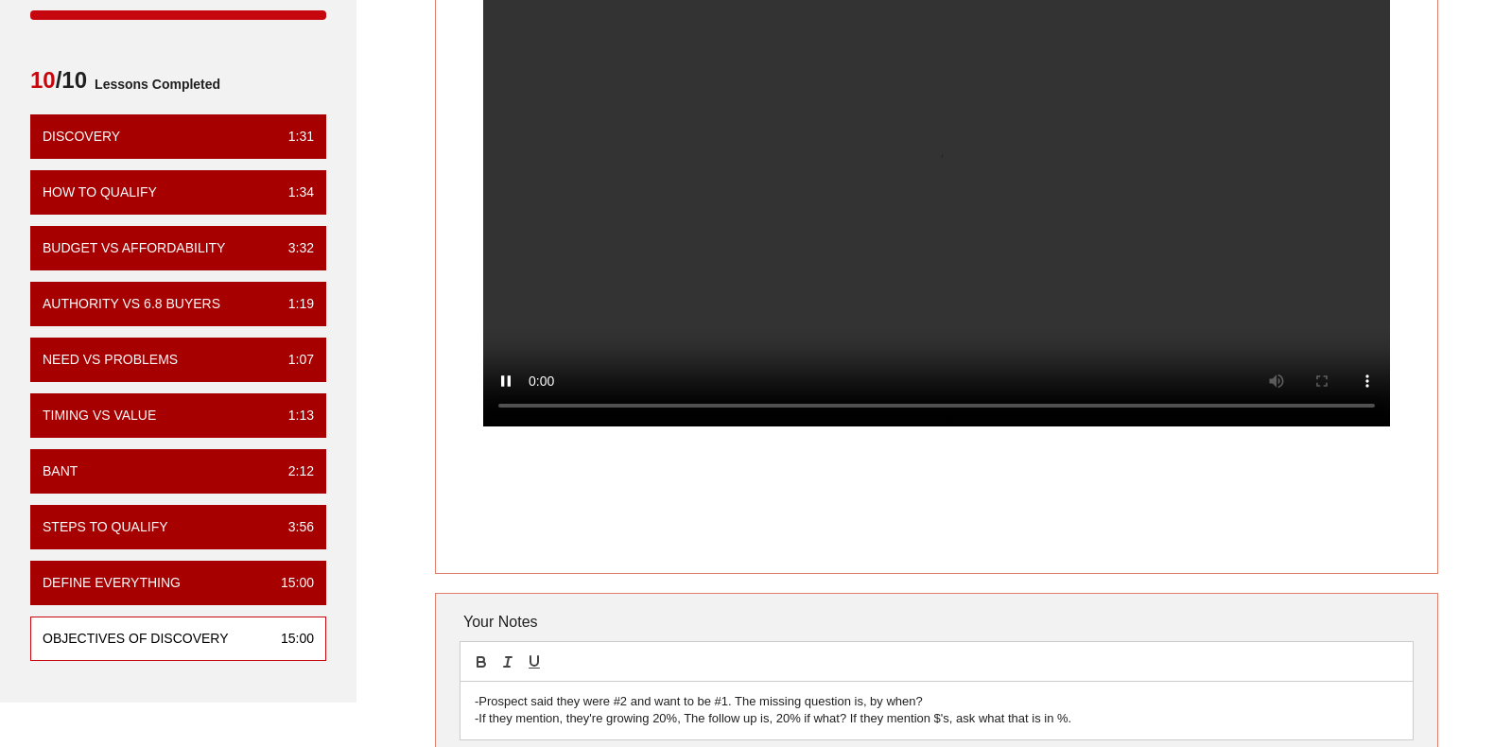
scroll to position [95, 0]
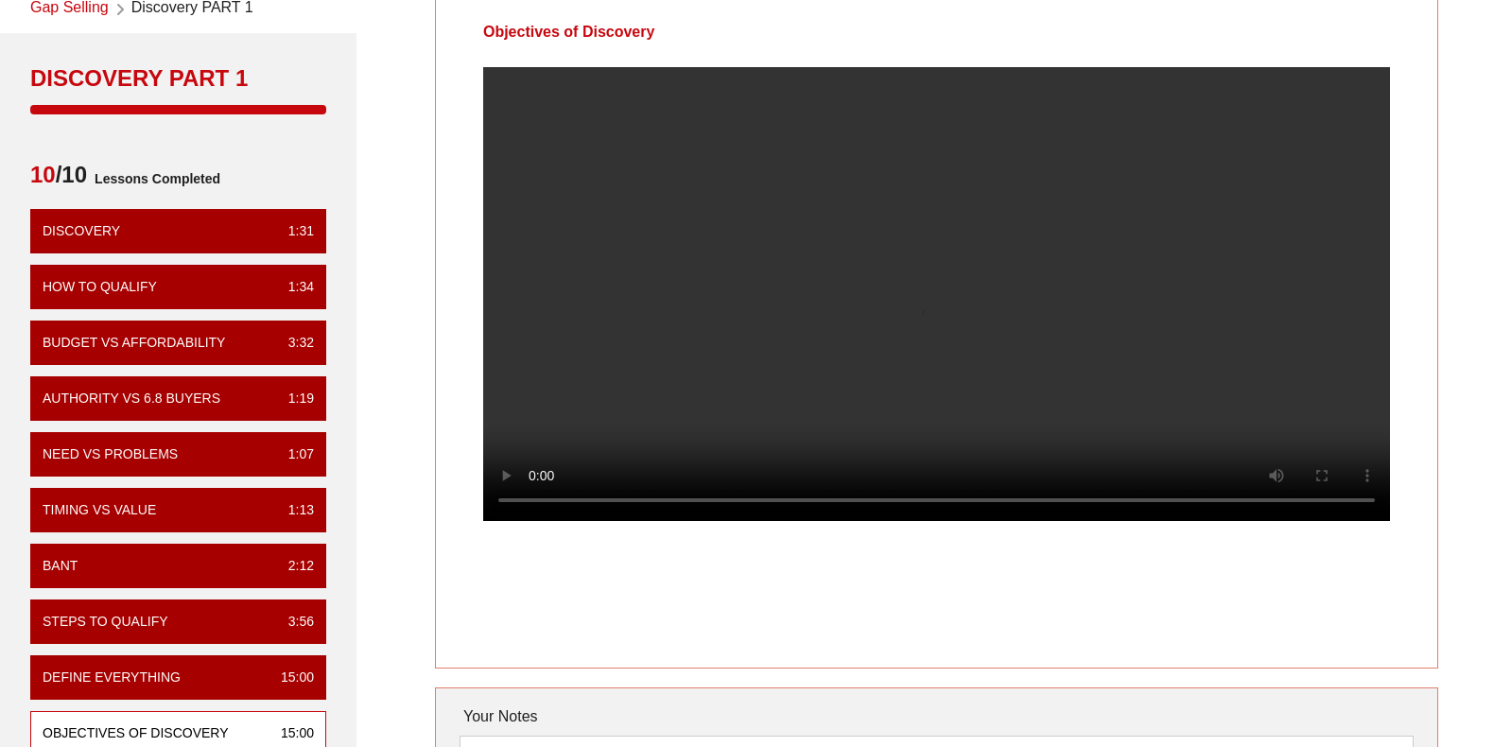
click at [967, 276] on video at bounding box center [936, 294] width 907 height 454
click at [923, 289] on video at bounding box center [936, 294] width 907 height 454
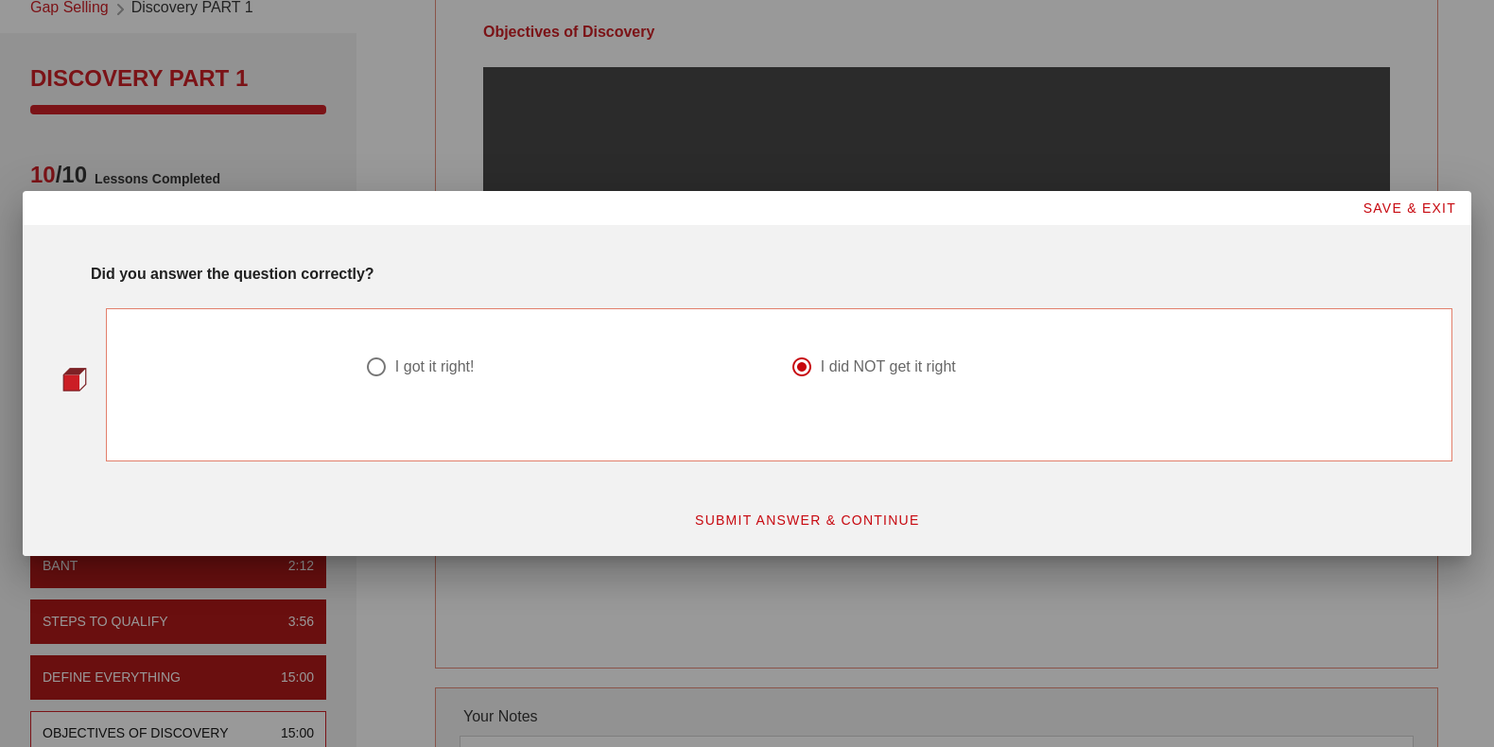
click at [376, 368] on div at bounding box center [376, 367] width 32 height 32
radio input "true"
click at [724, 516] on span "SUBMIT ANSWER & CONTINUE" at bounding box center [807, 519] width 226 height 15
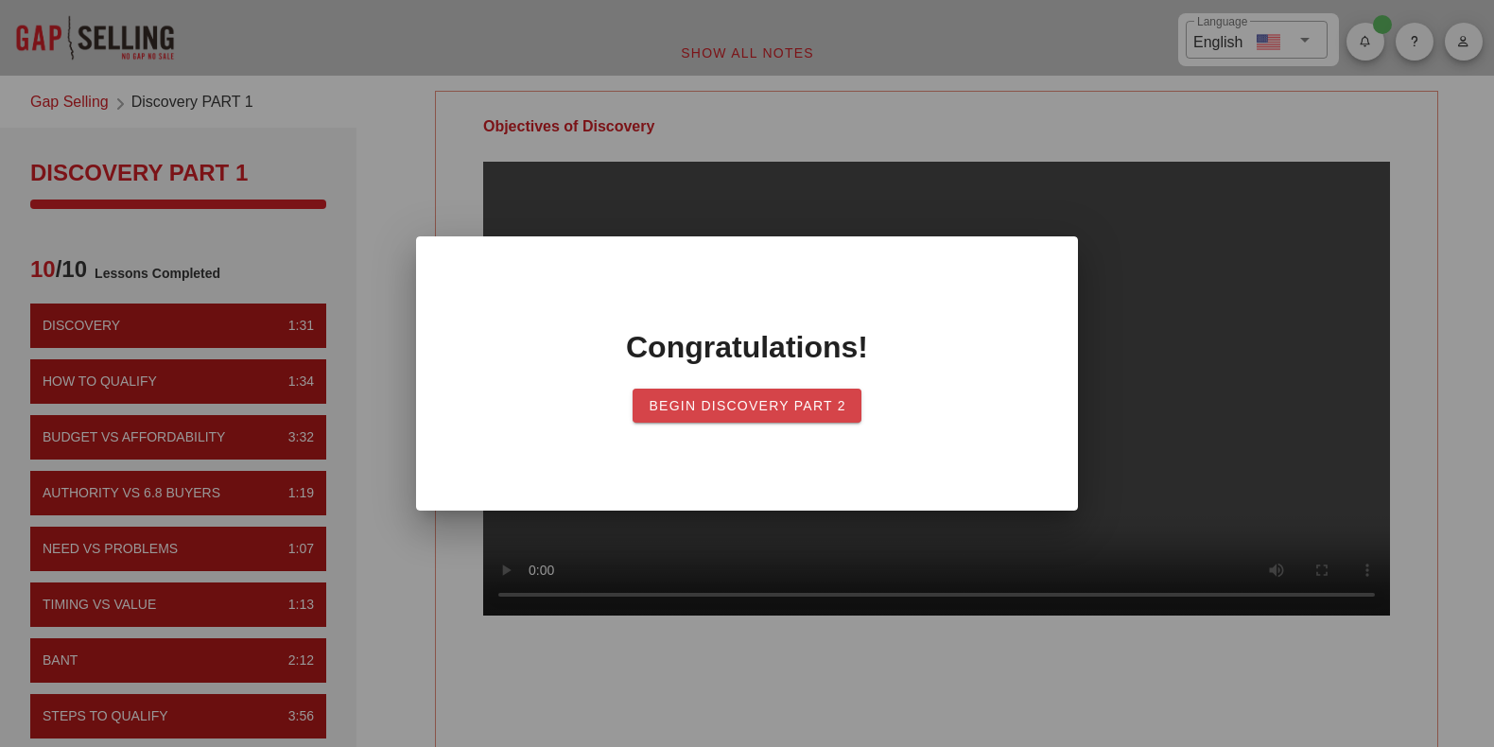
click at [811, 397] on button "Begin Discovery Part 2" at bounding box center [747, 406] width 229 height 34
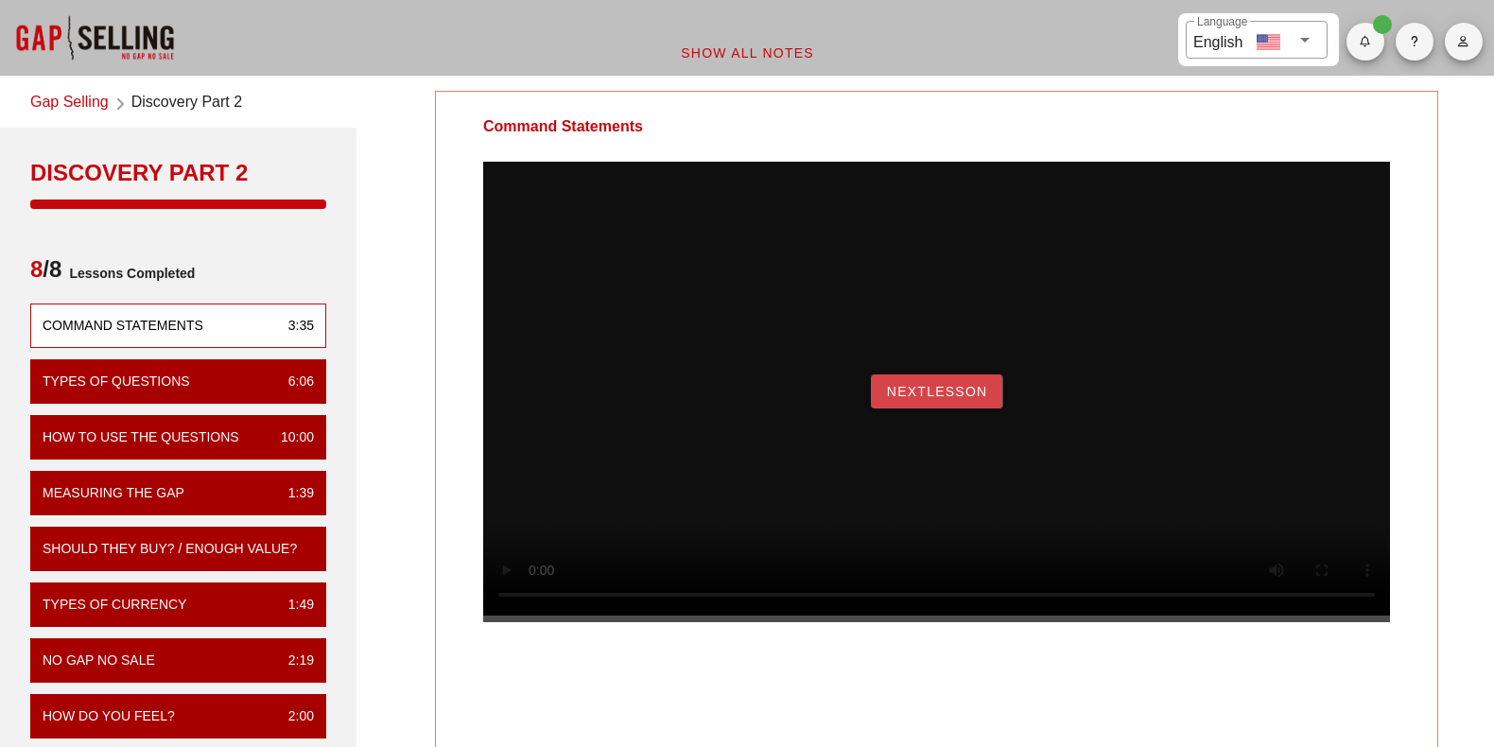
click at [965, 399] on span "NextLesson" at bounding box center [937, 391] width 102 height 15
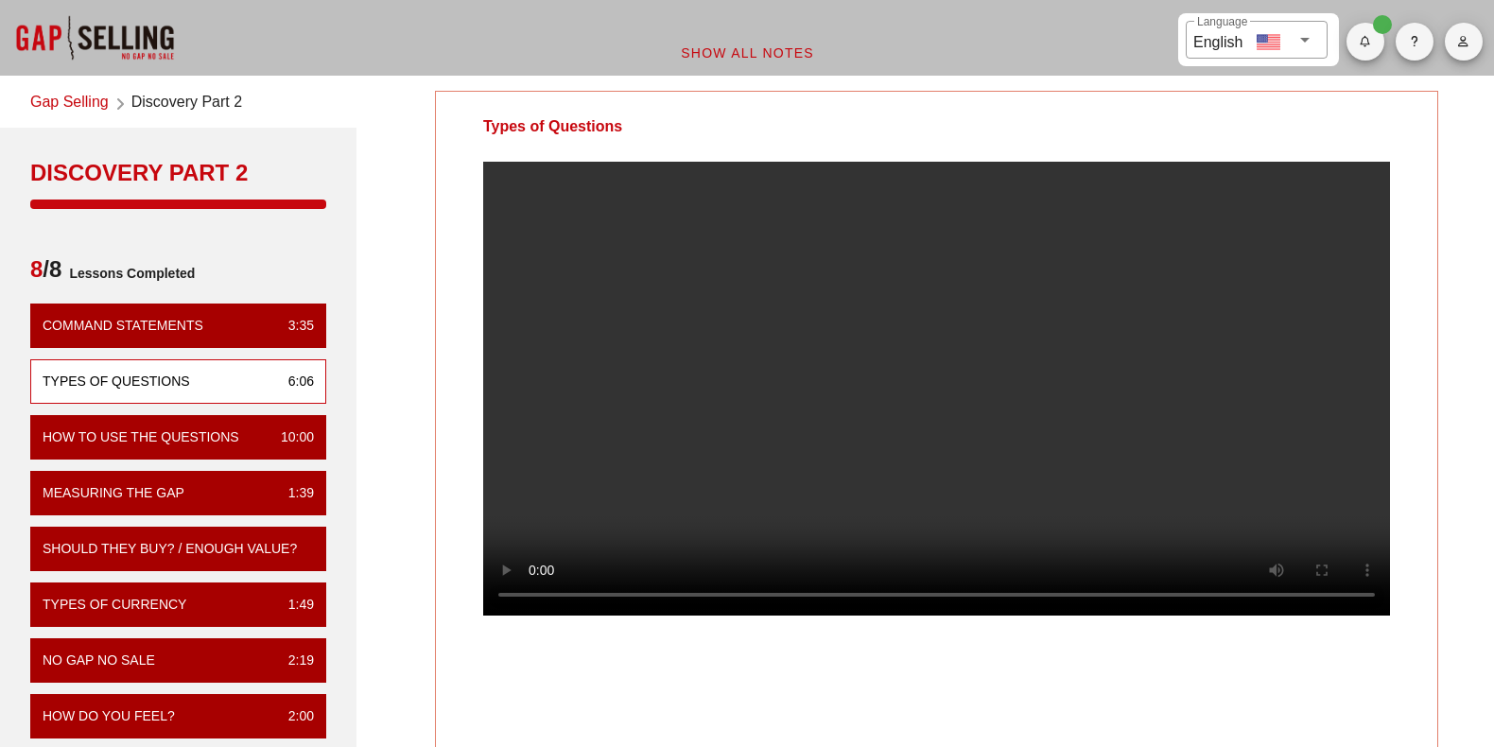
click at [1034, 379] on video at bounding box center [936, 389] width 907 height 454
click at [1051, 412] on video at bounding box center [936, 389] width 907 height 454
click at [945, 352] on video at bounding box center [936, 389] width 907 height 454
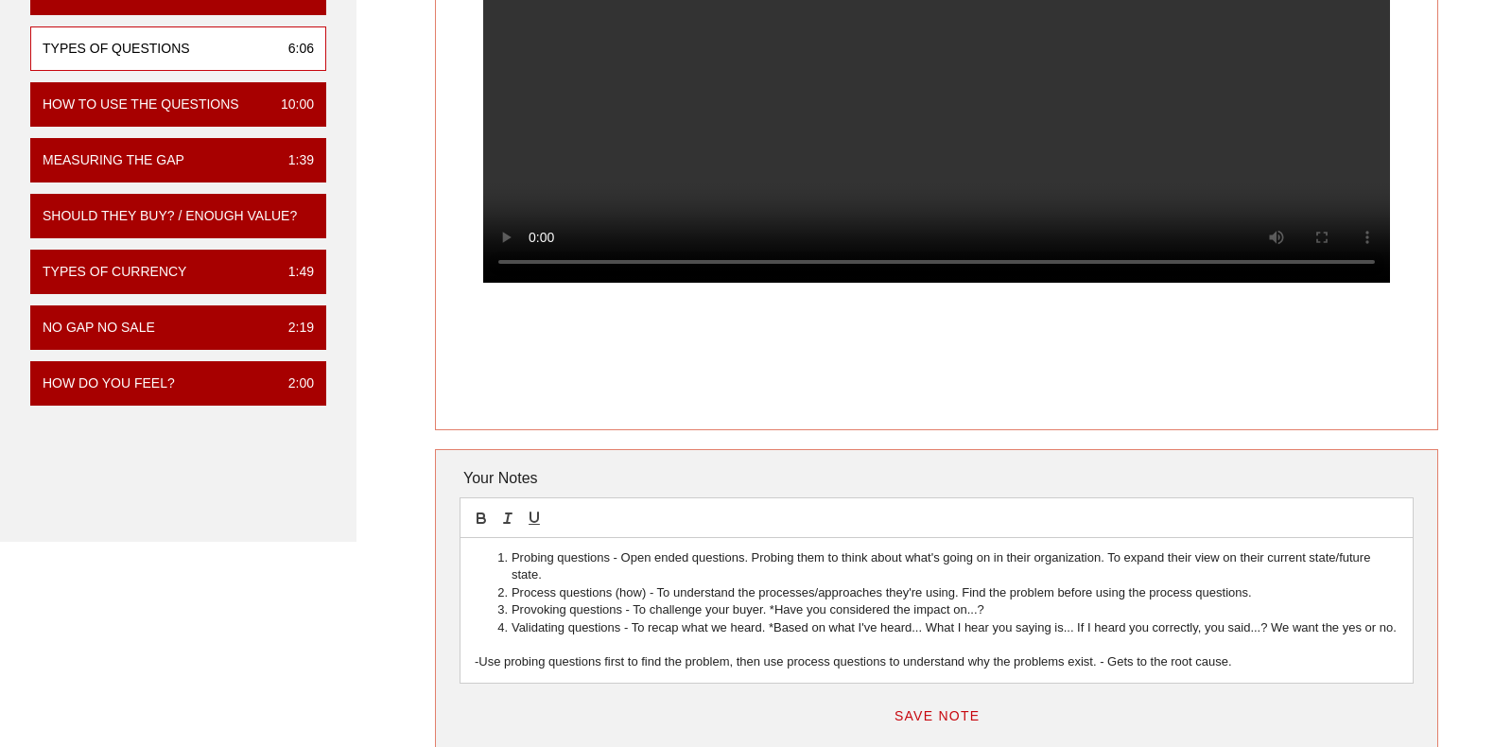
scroll to position [378, 0]
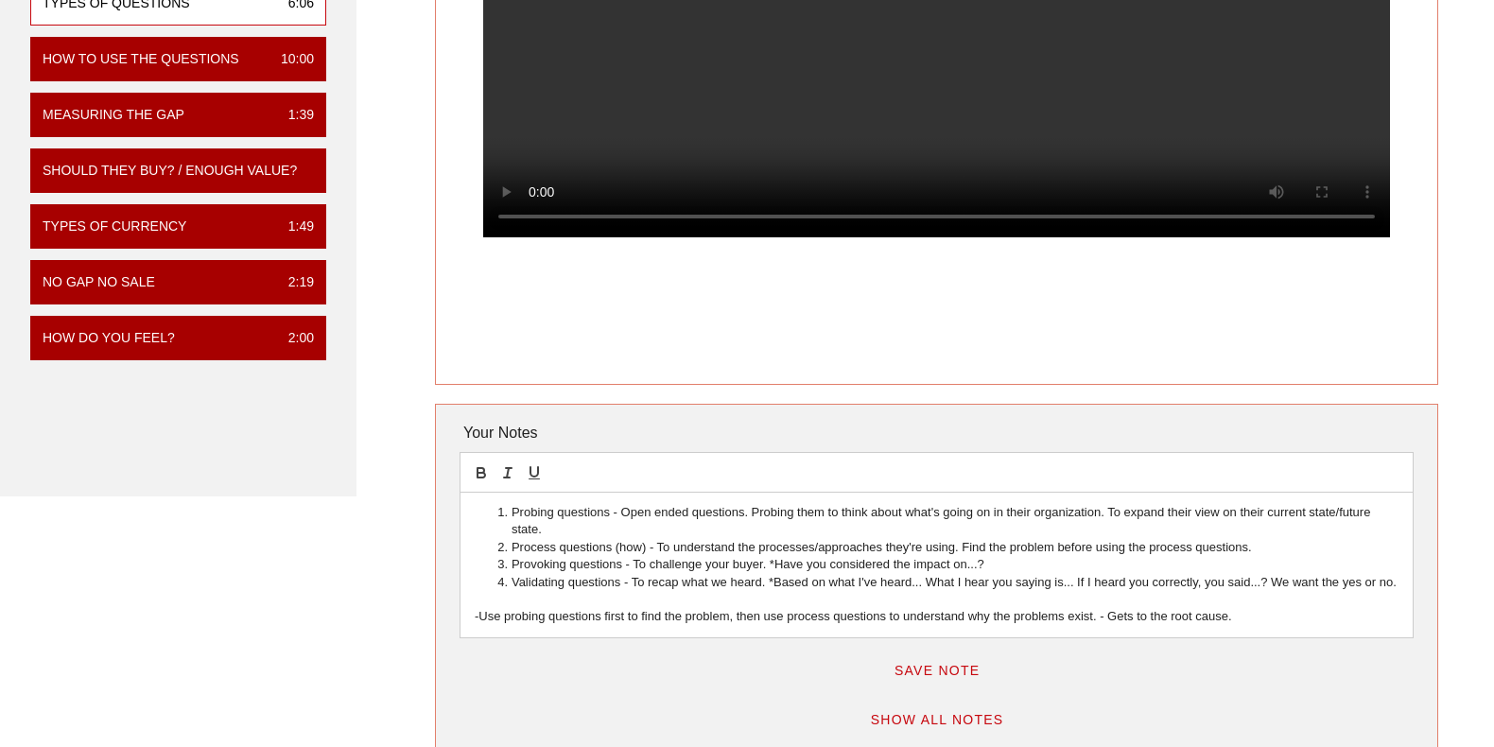
drag, startPoint x: 823, startPoint y: 114, endPoint x: 832, endPoint y: 135, distance: 22.8
click at [823, 114] on video at bounding box center [936, 10] width 907 height 454
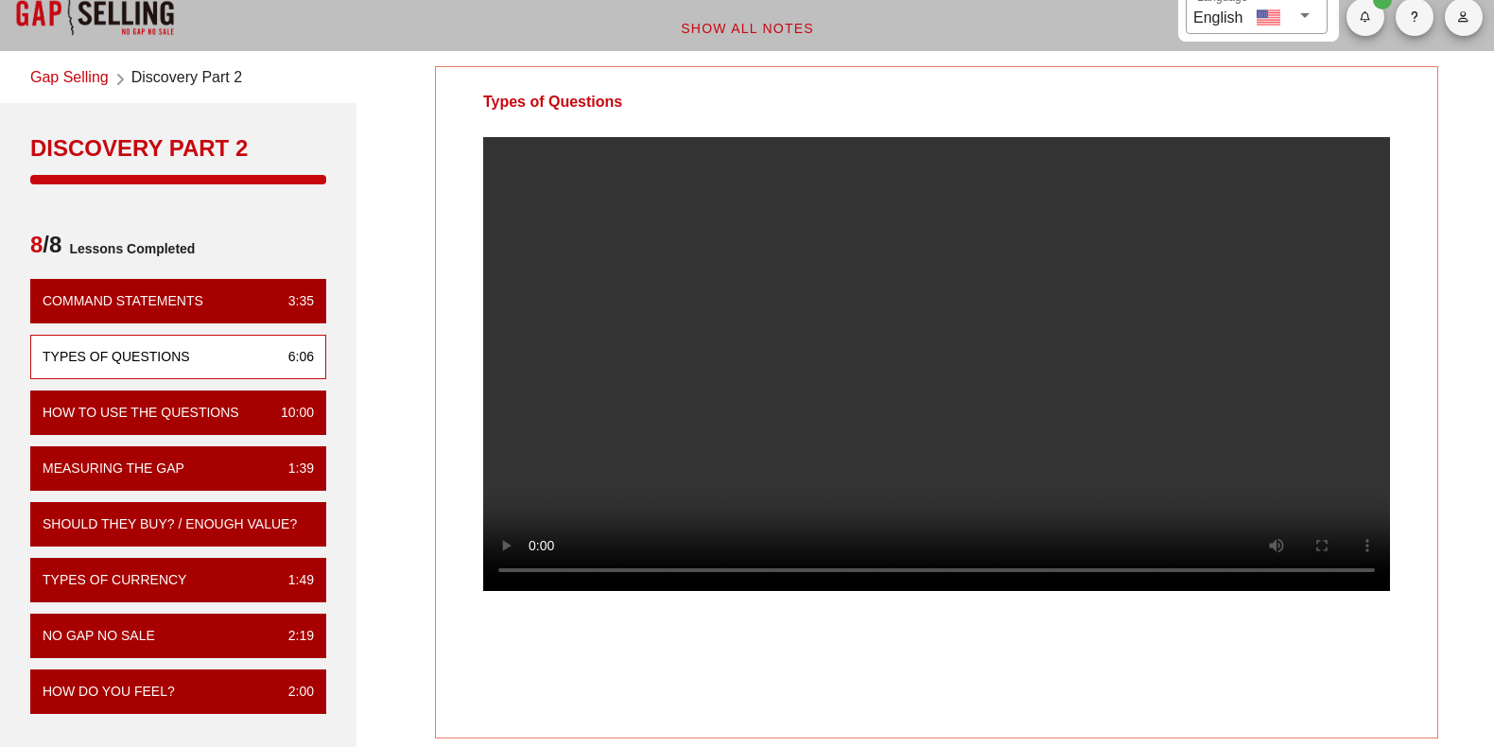
scroll to position [0, 0]
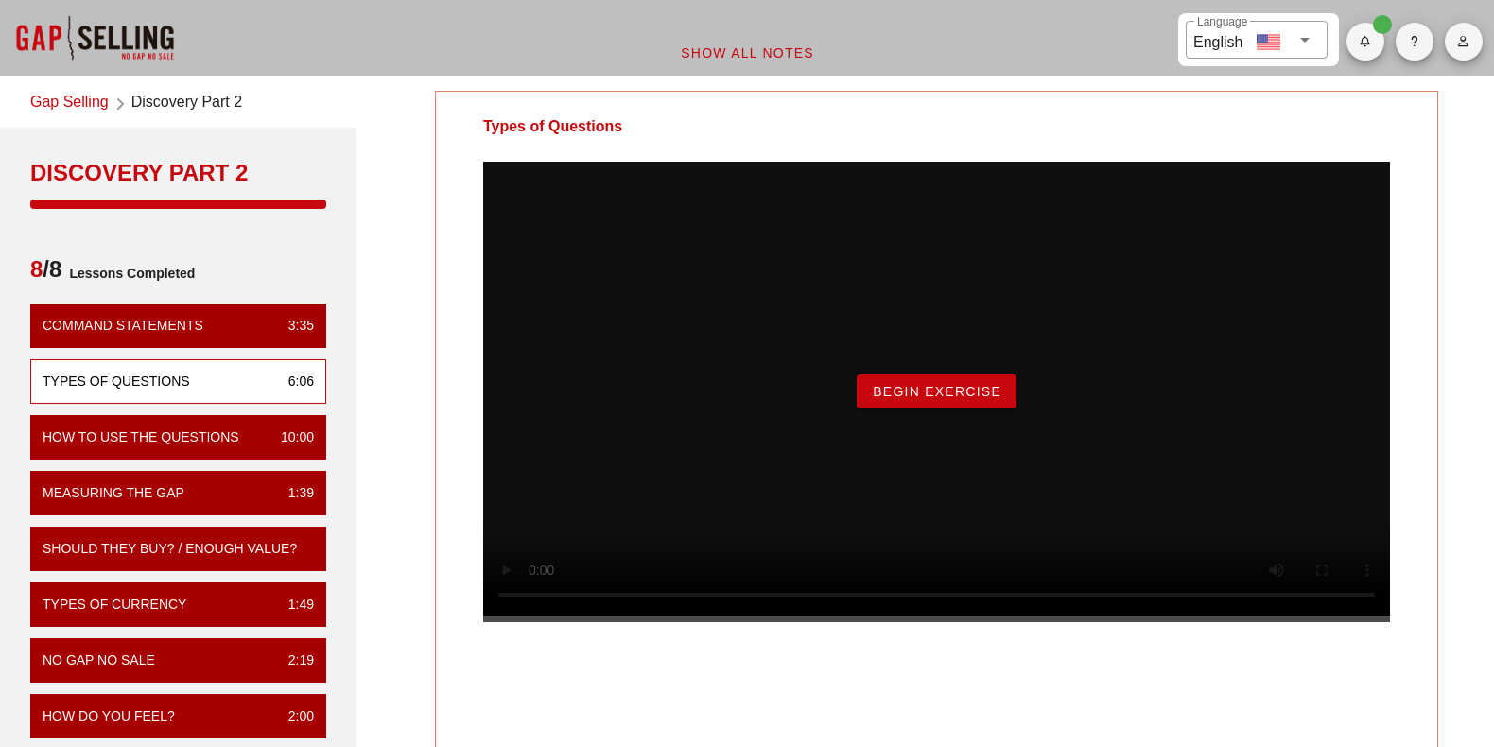
click at [989, 408] on button "Begin Exercise" at bounding box center [937, 391] width 160 height 34
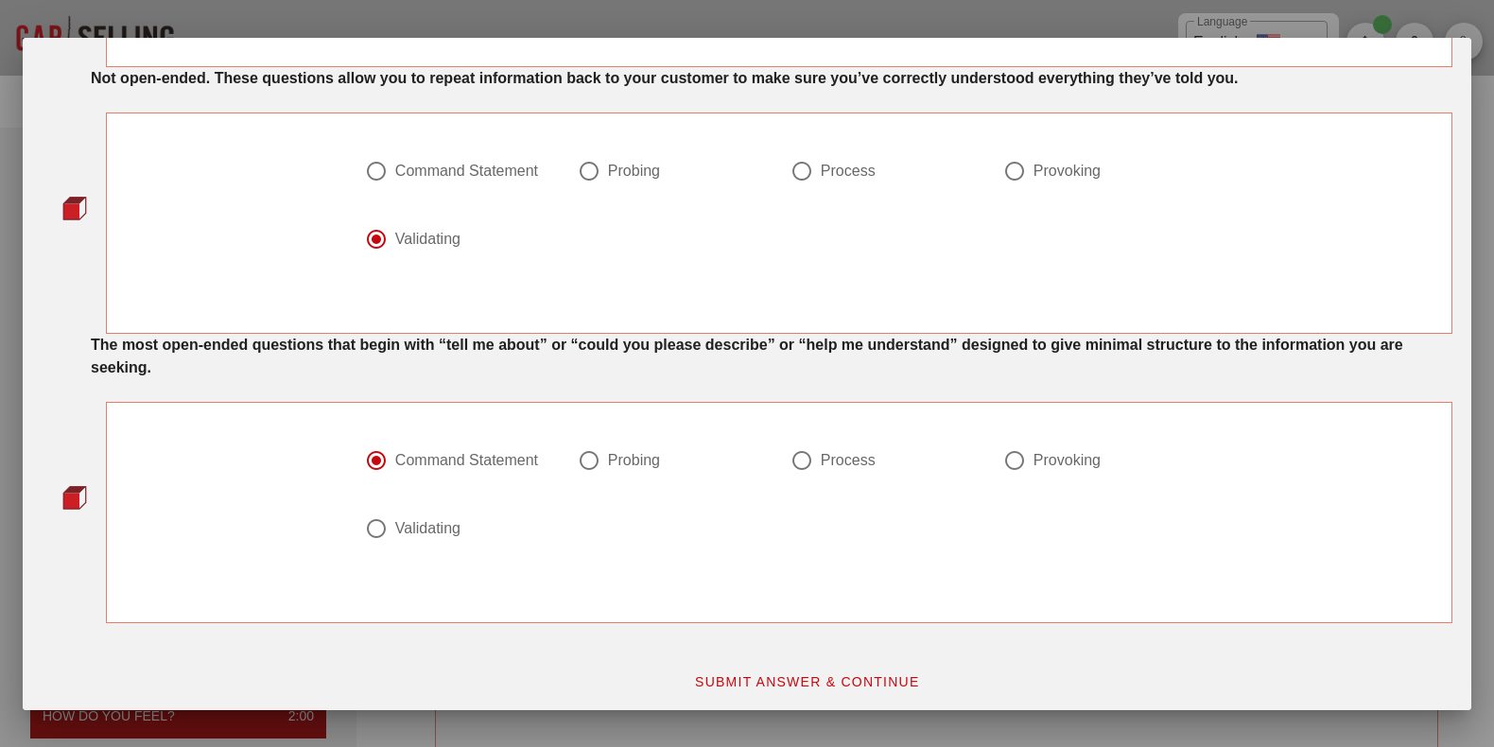
scroll to position [869, 0]
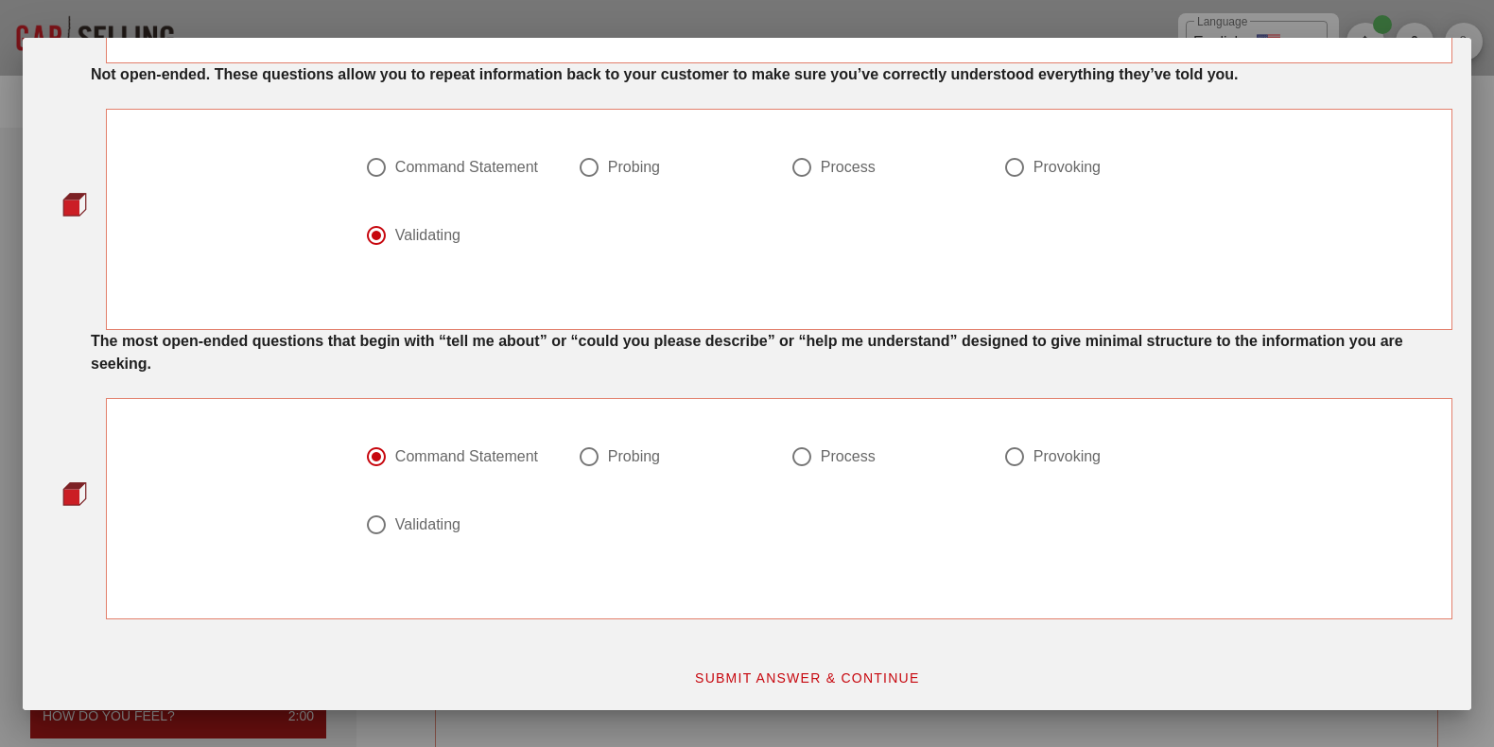
click at [876, 689] on button "SUBMIT ANSWER & CONTINUE" at bounding box center [807, 678] width 256 height 34
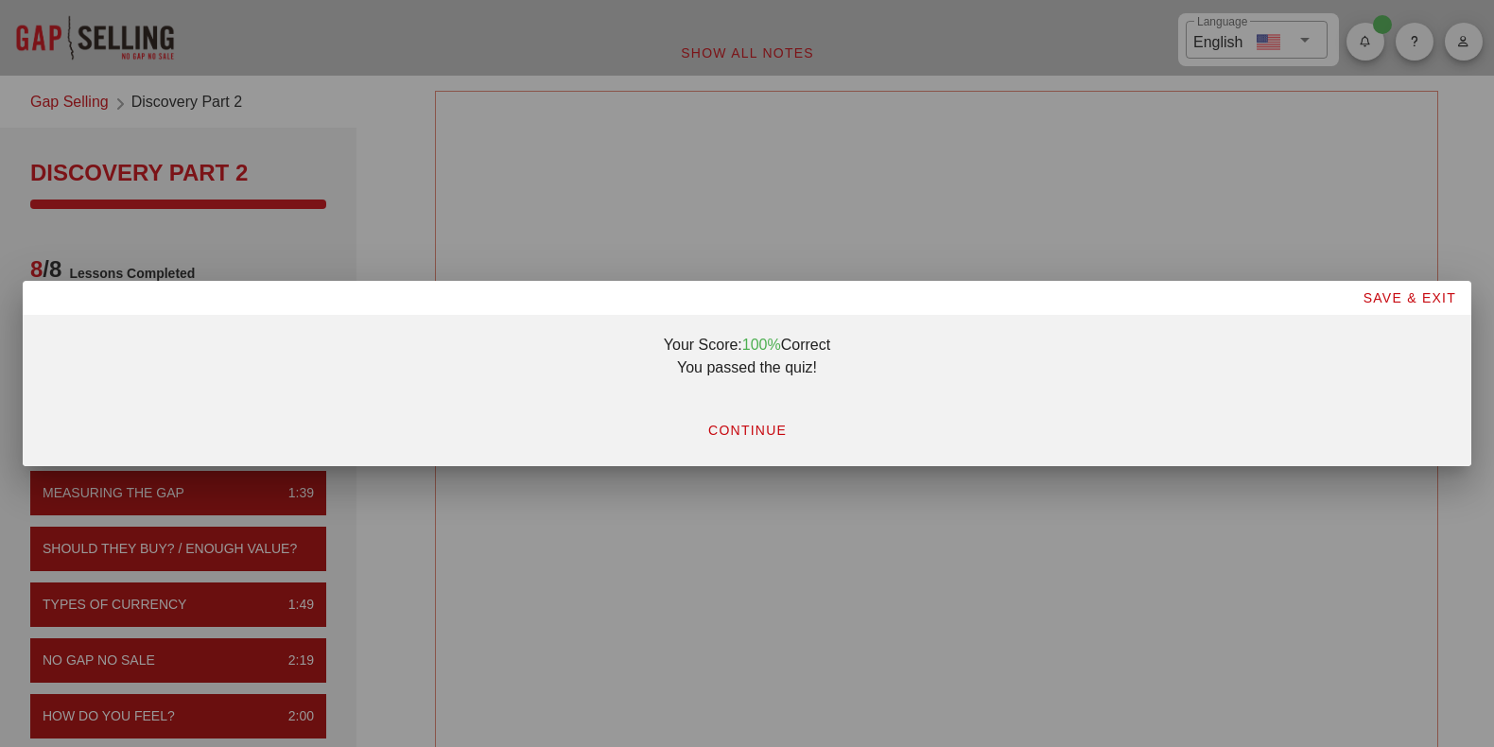
click at [796, 434] on button "CONTINUE" at bounding box center [747, 430] width 110 height 34
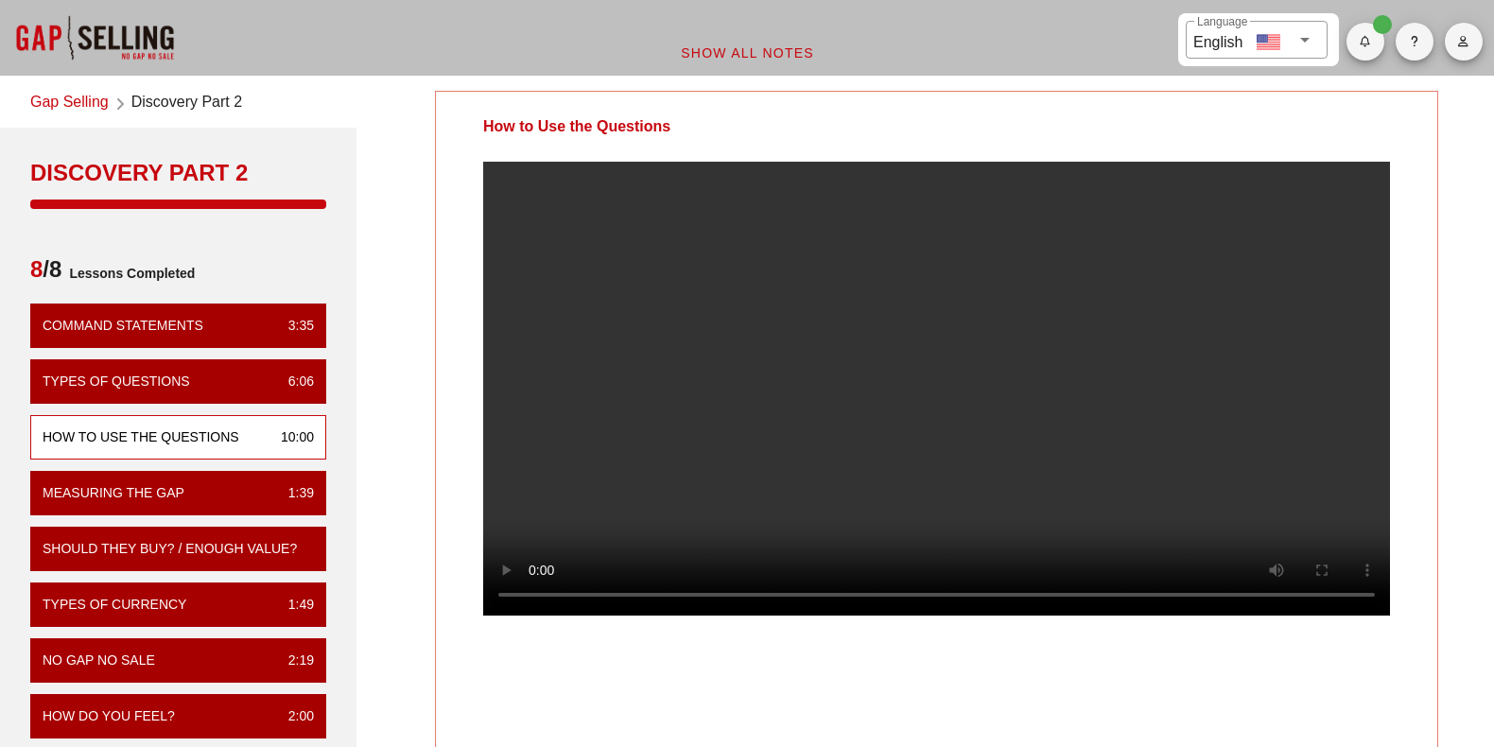
click at [920, 407] on video at bounding box center [936, 389] width 907 height 454
click at [976, 362] on video at bounding box center [936, 389] width 907 height 454
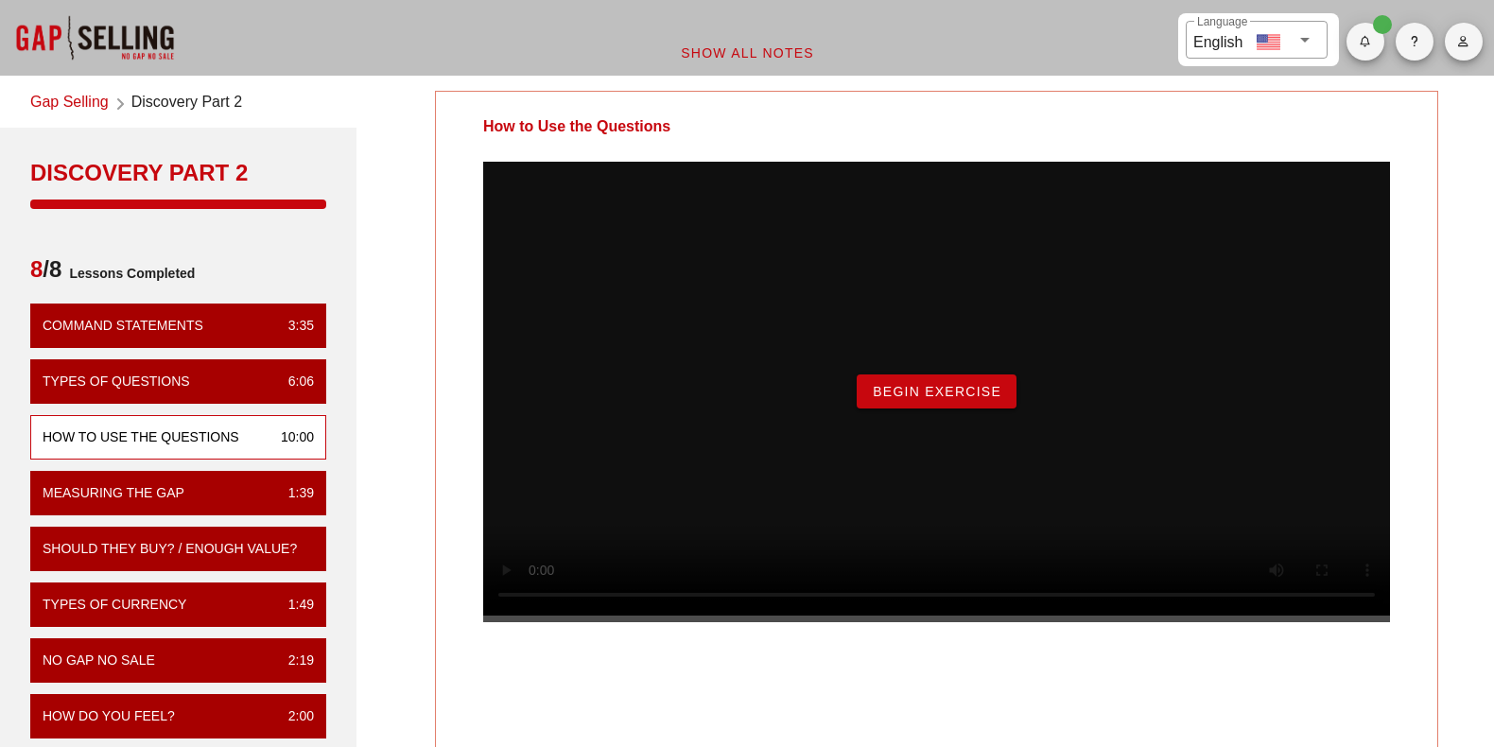
click at [870, 408] on button "Begin Exercise" at bounding box center [937, 391] width 160 height 34
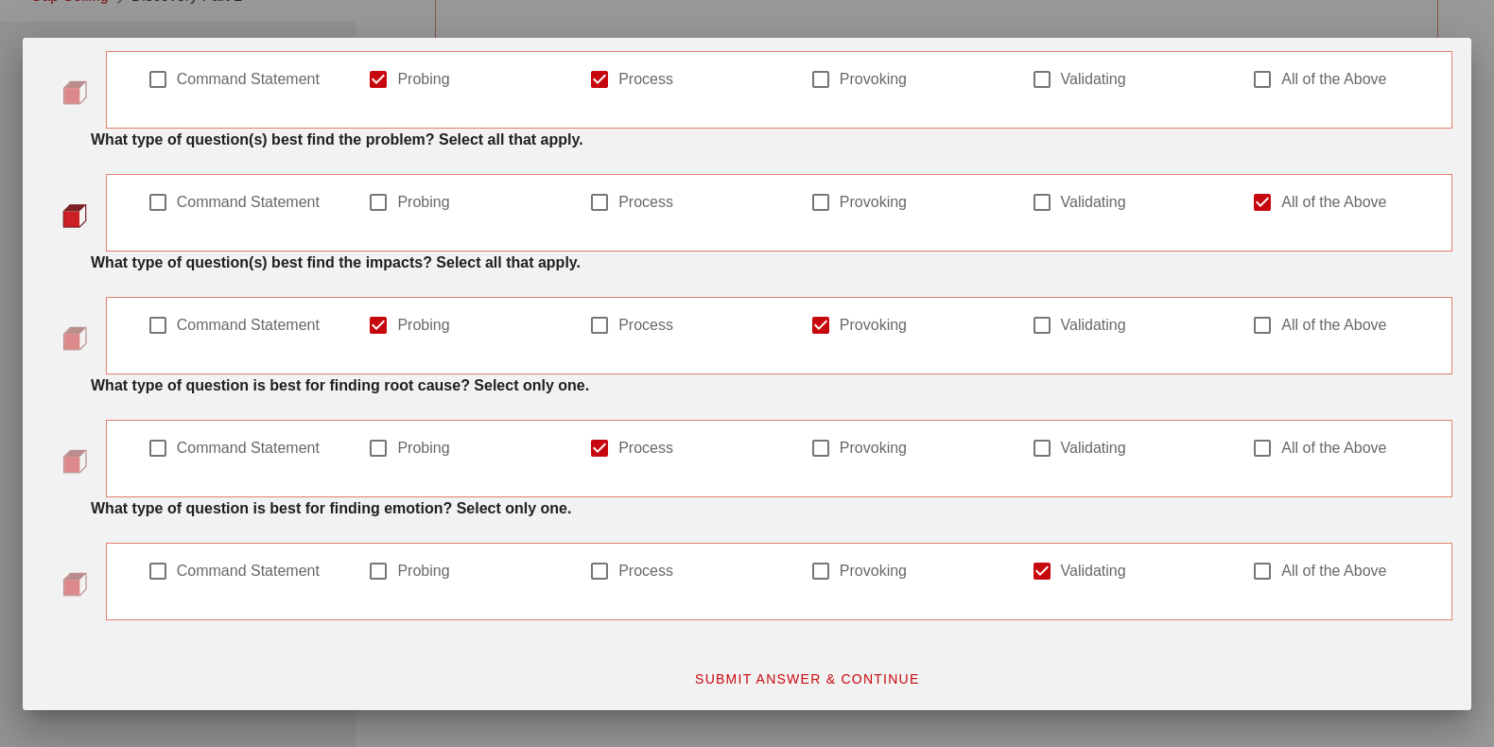
scroll to position [189, 0]
click at [864, 664] on button "SUBMIT ANSWER & CONTINUE" at bounding box center [807, 679] width 256 height 34
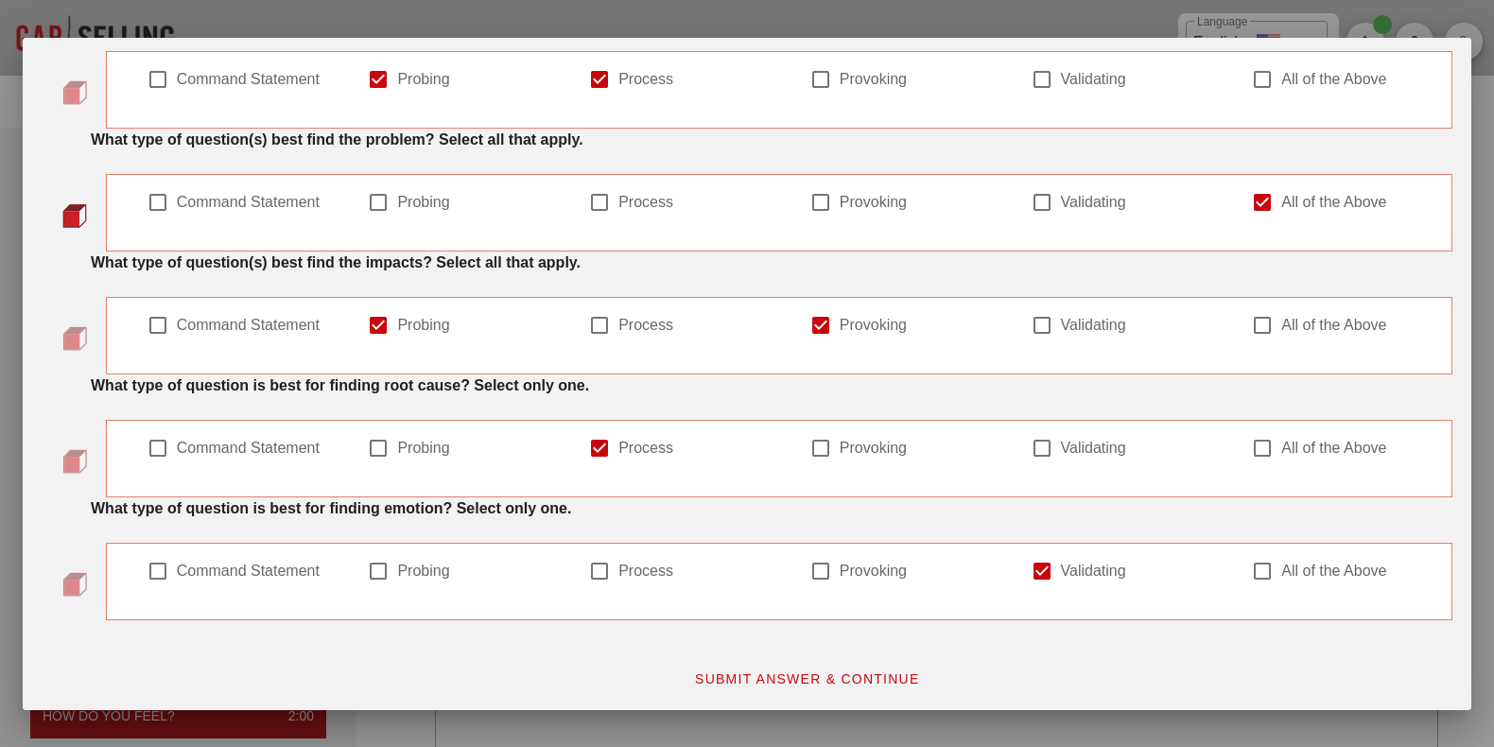
scroll to position [0, 0]
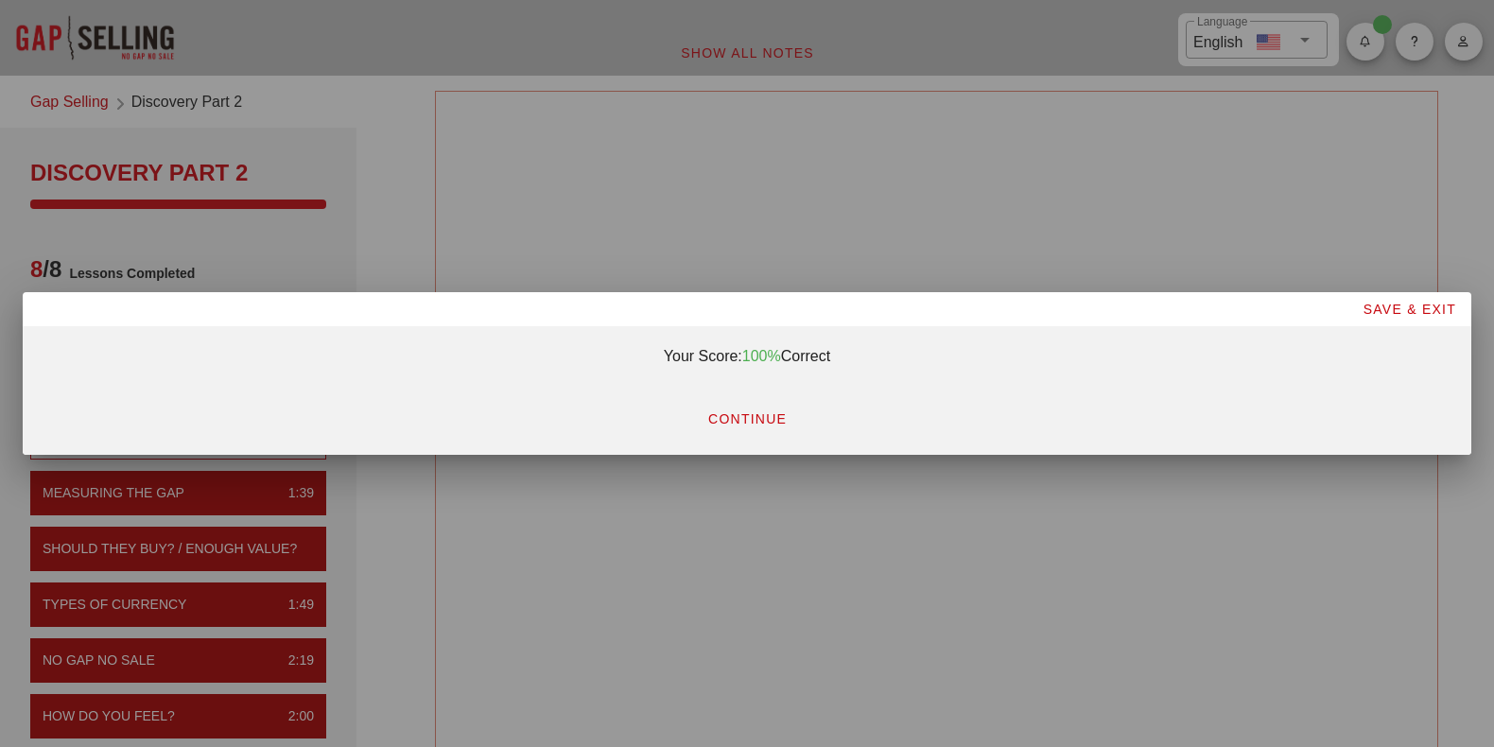
click at [764, 428] on button "CONTINUE" at bounding box center [747, 419] width 110 height 34
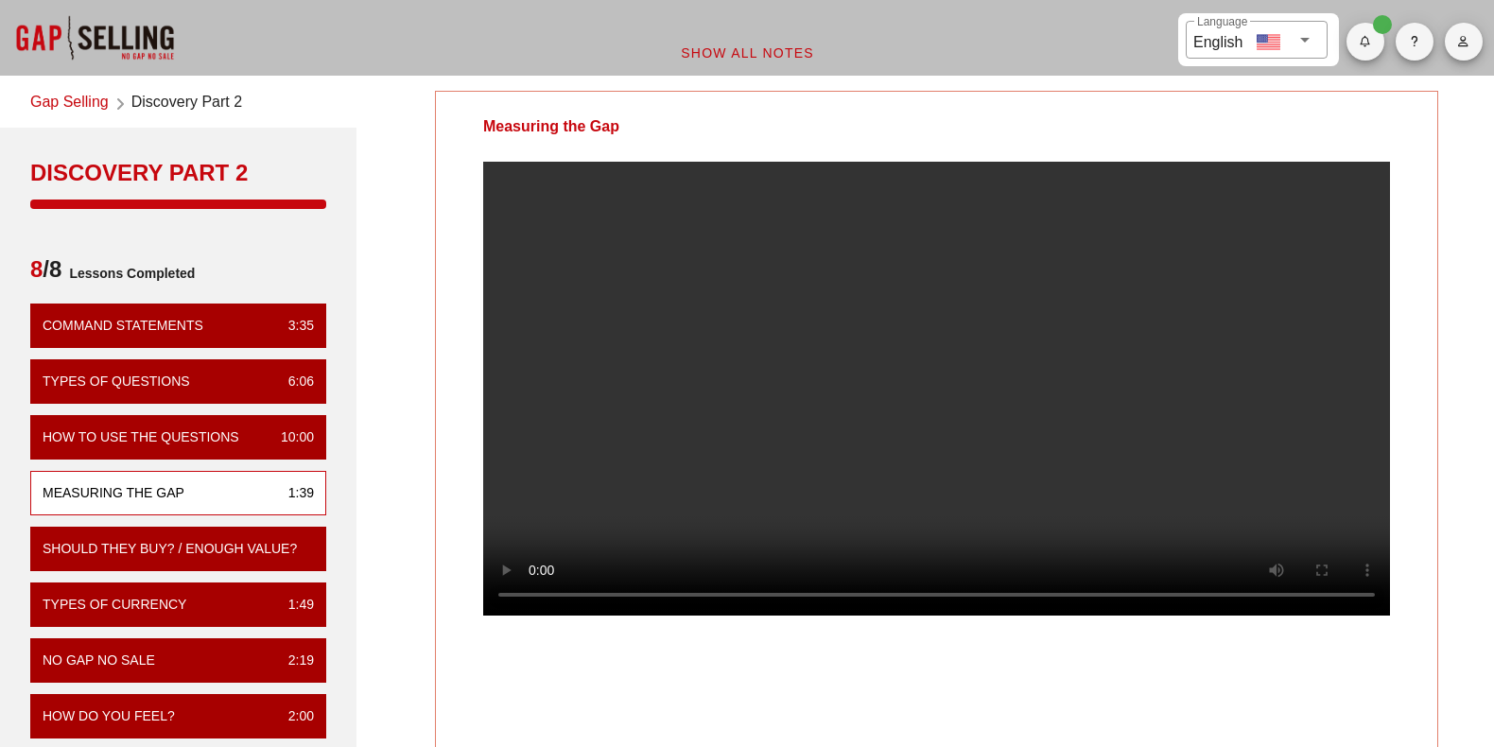
click at [1014, 428] on video at bounding box center [936, 389] width 907 height 454
